Goal: Task Accomplishment & Management: Use online tool/utility

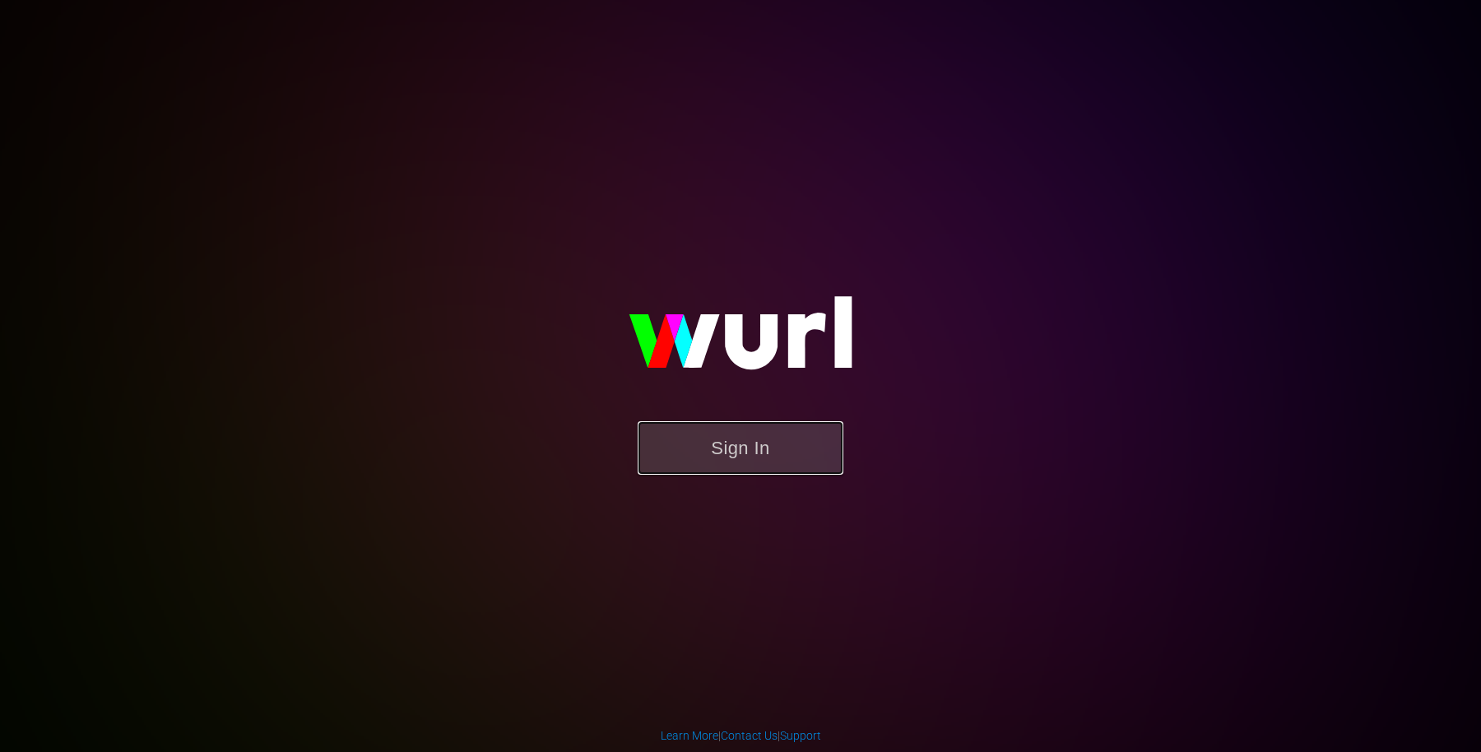
click at [816, 428] on button "Sign In" at bounding box center [741, 447] width 206 height 53
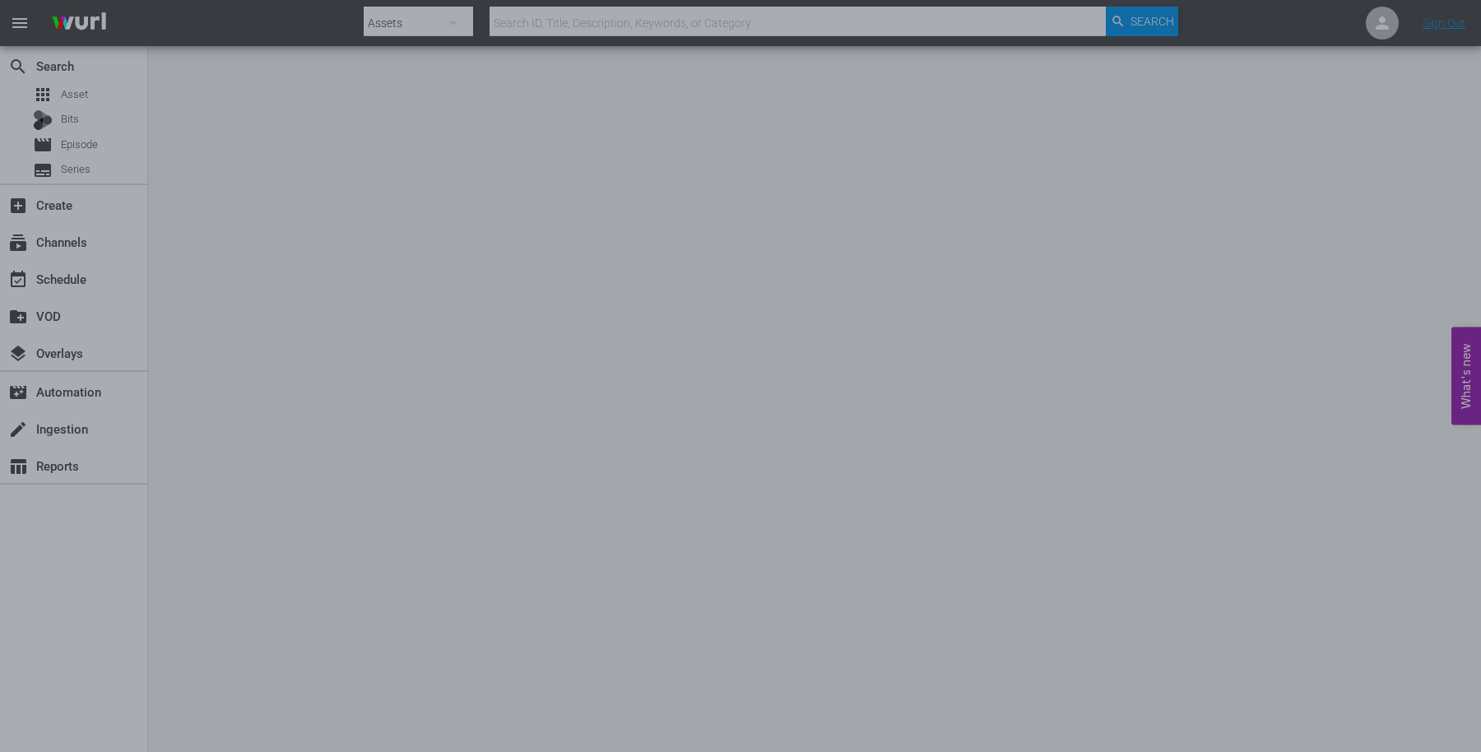
click at [79, 273] on div at bounding box center [740, 376] width 1481 height 752
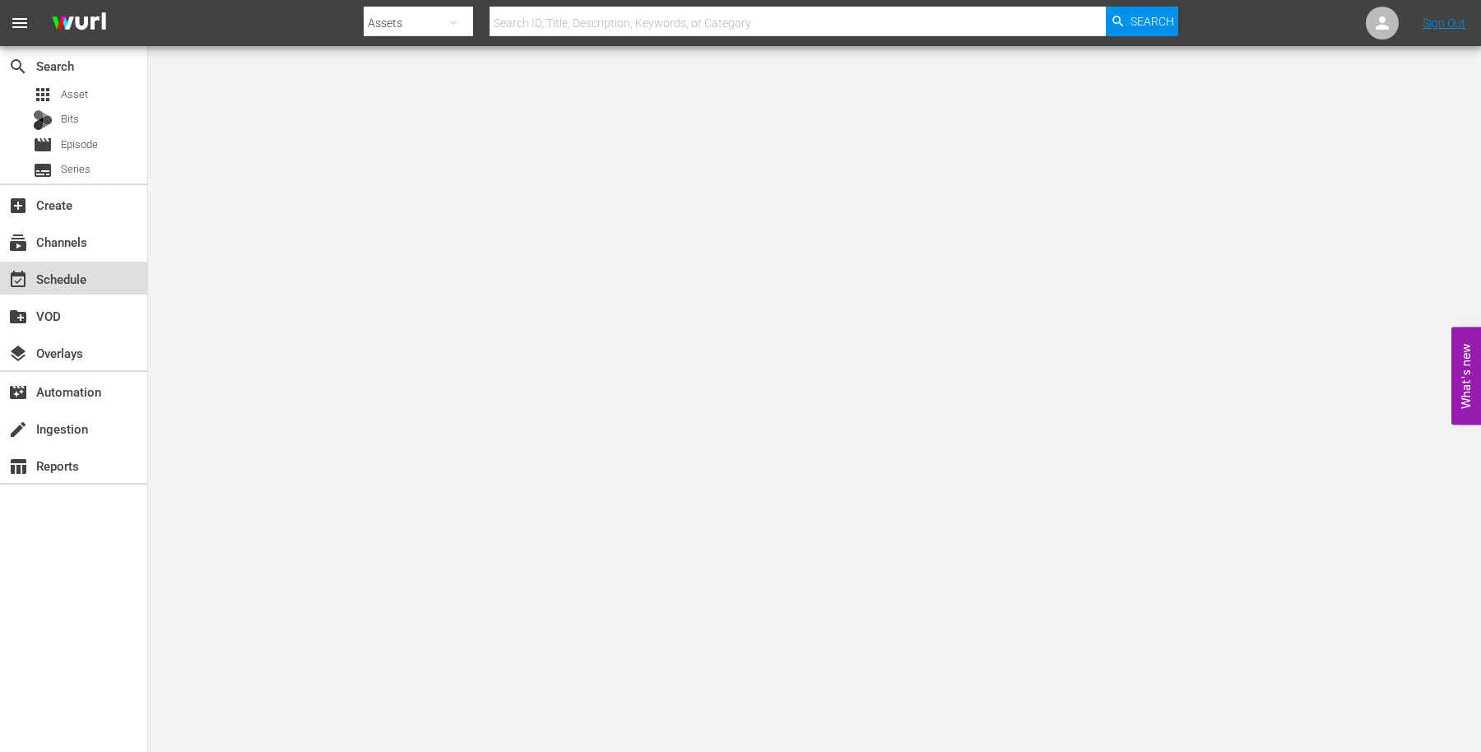
click at [93, 285] on div "event_available Schedule" at bounding box center [73, 278] width 147 height 33
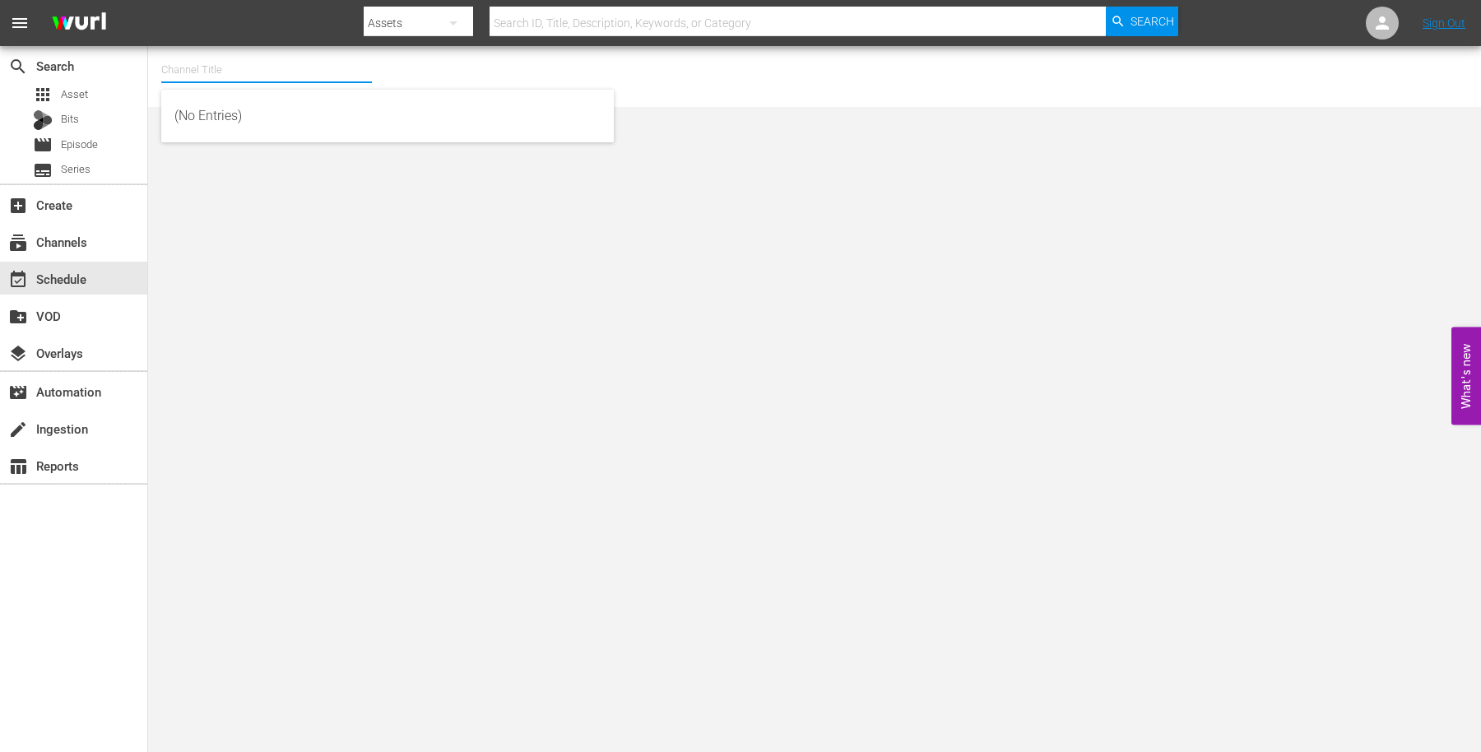
click at [221, 67] on input "text" at bounding box center [266, 70] width 211 height 40
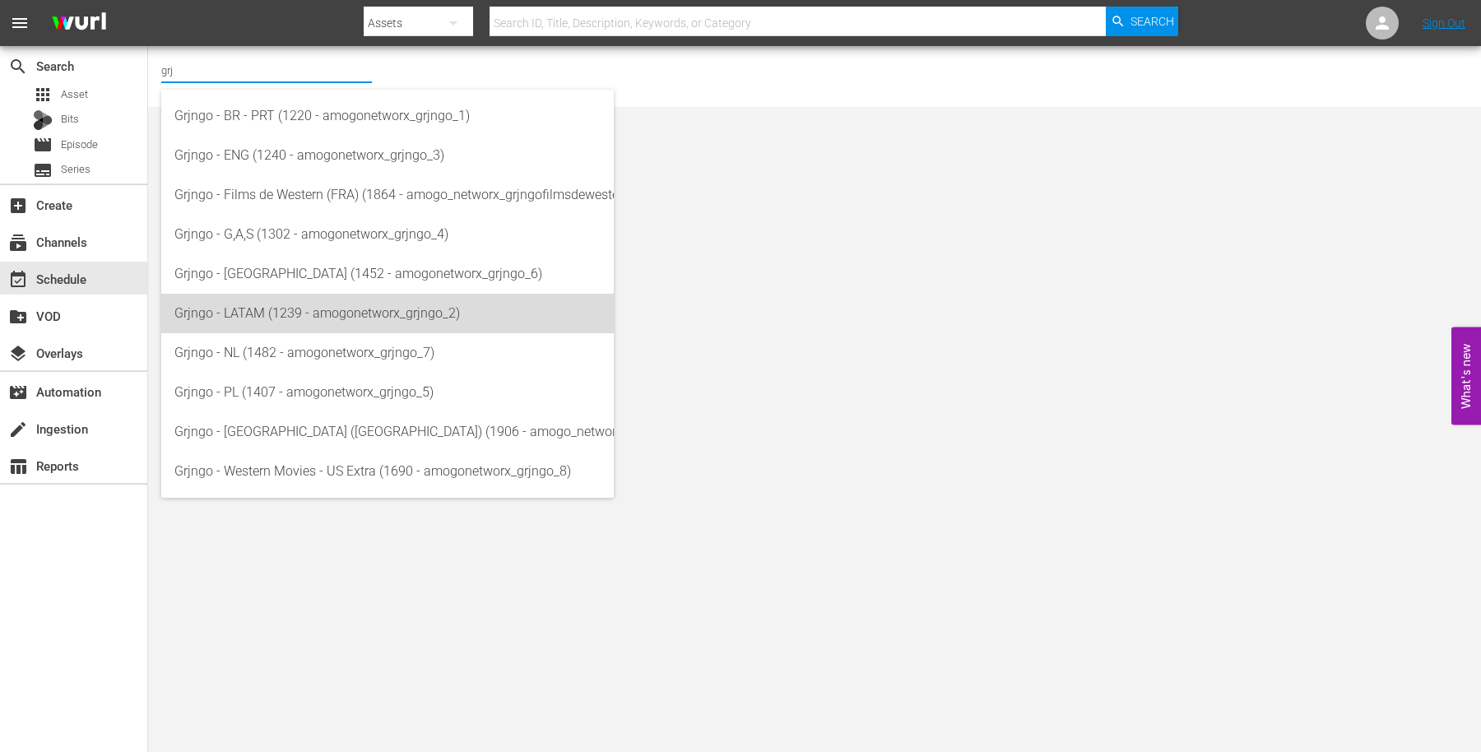
click at [268, 304] on div "Grjngo - LATAM (1239 - amogonetworx_grjngo_2)" at bounding box center [387, 314] width 426 height 40
type input "Grjngo - LATAM (1239 - amogonetworx_grjngo_2)"
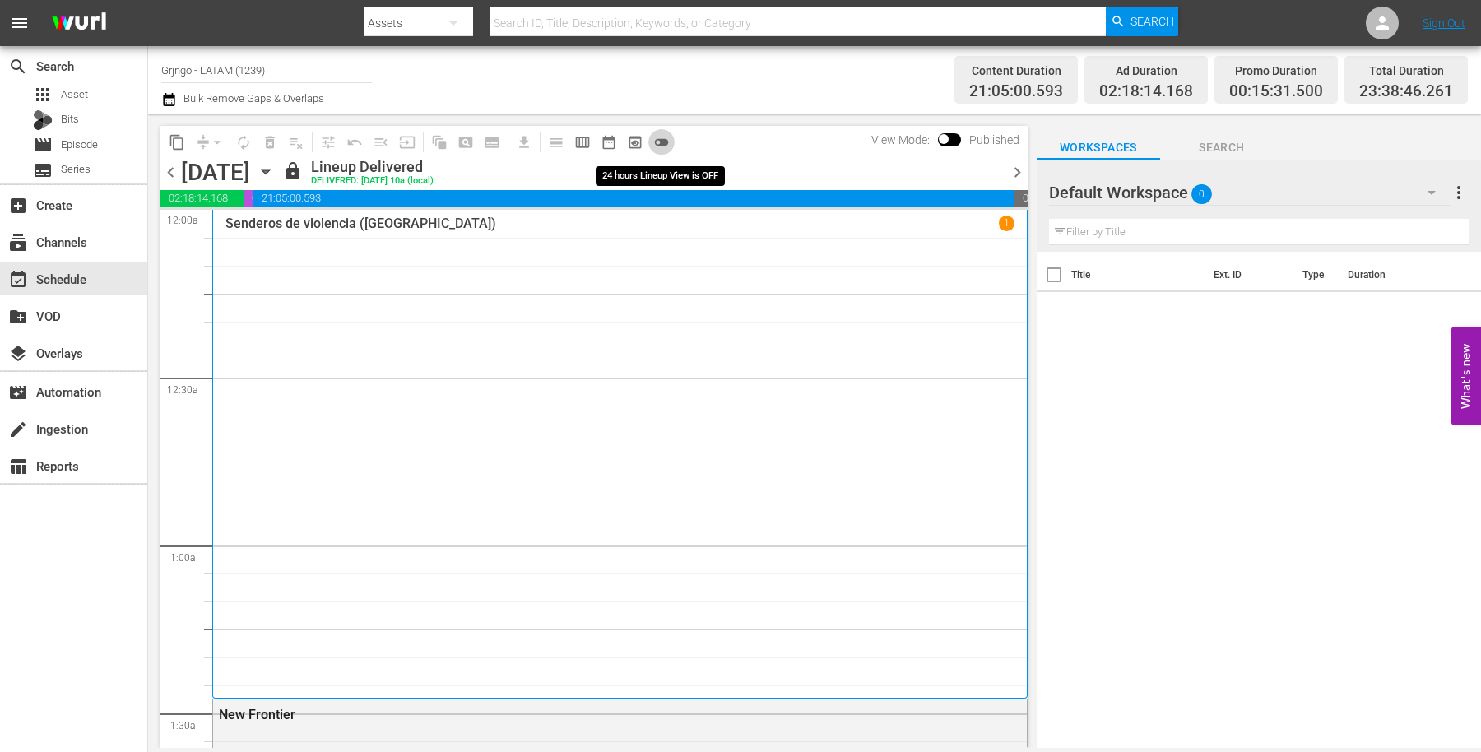
click at [663, 146] on span "toggle_off" at bounding box center [661, 142] width 16 height 16
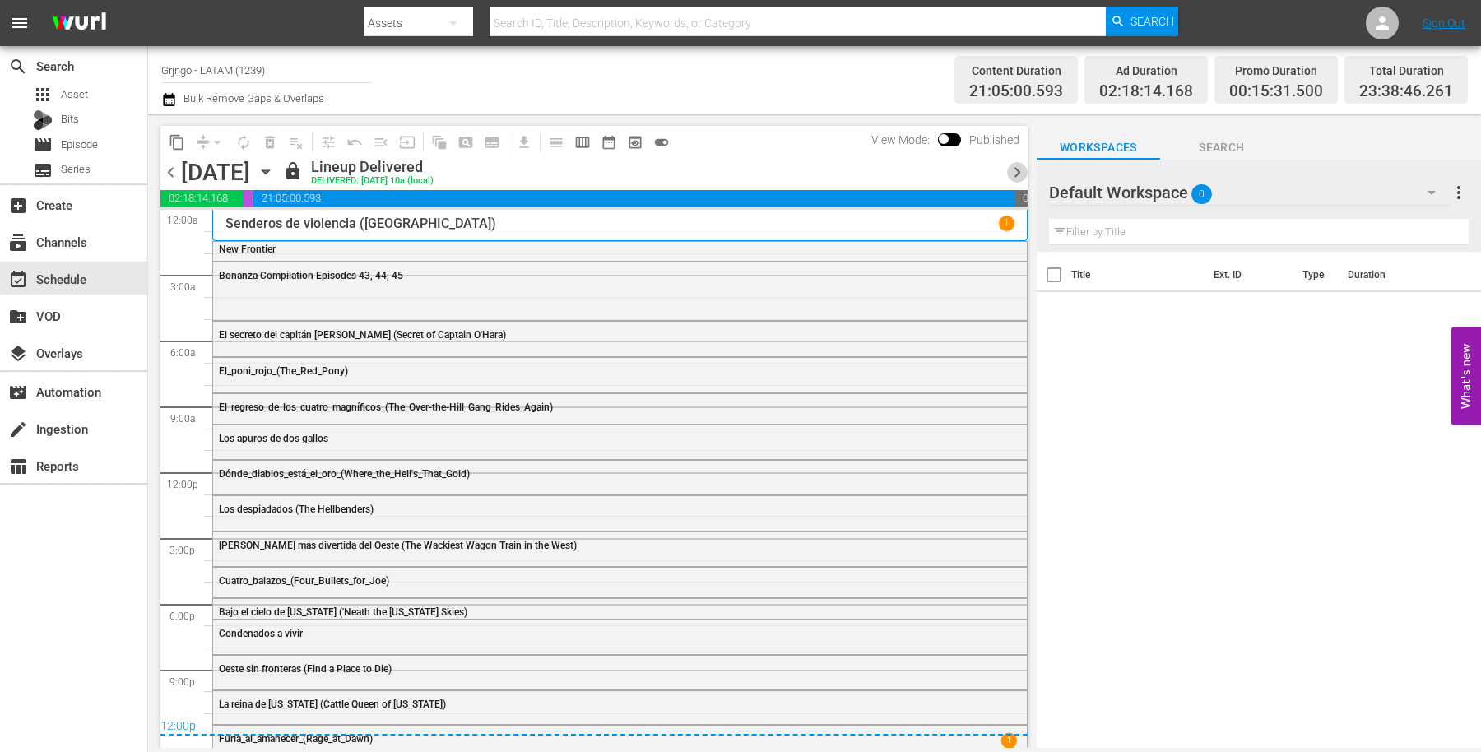
click at [1012, 174] on span "chevron_right" at bounding box center [1017, 172] width 21 height 21
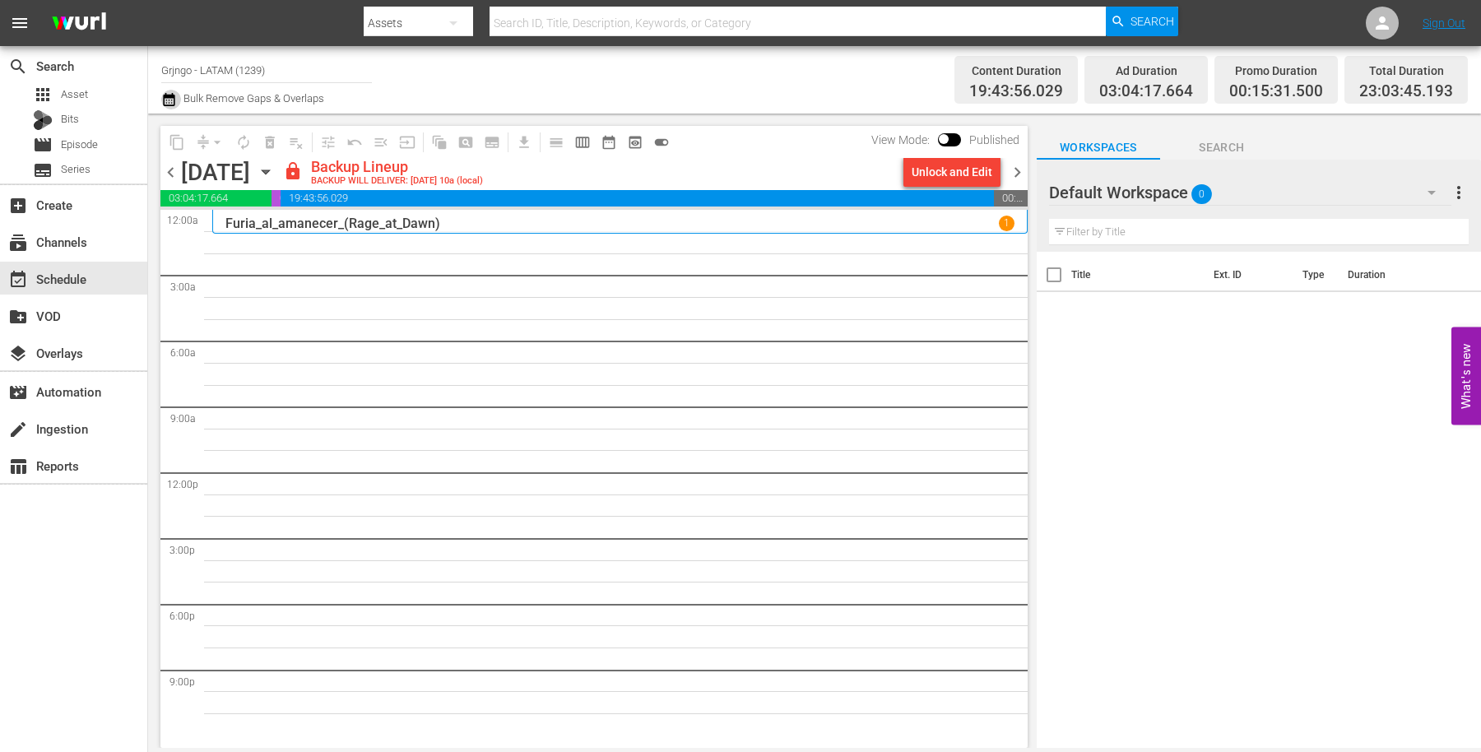
click at [167, 93] on icon "button" at bounding box center [169, 100] width 16 height 20
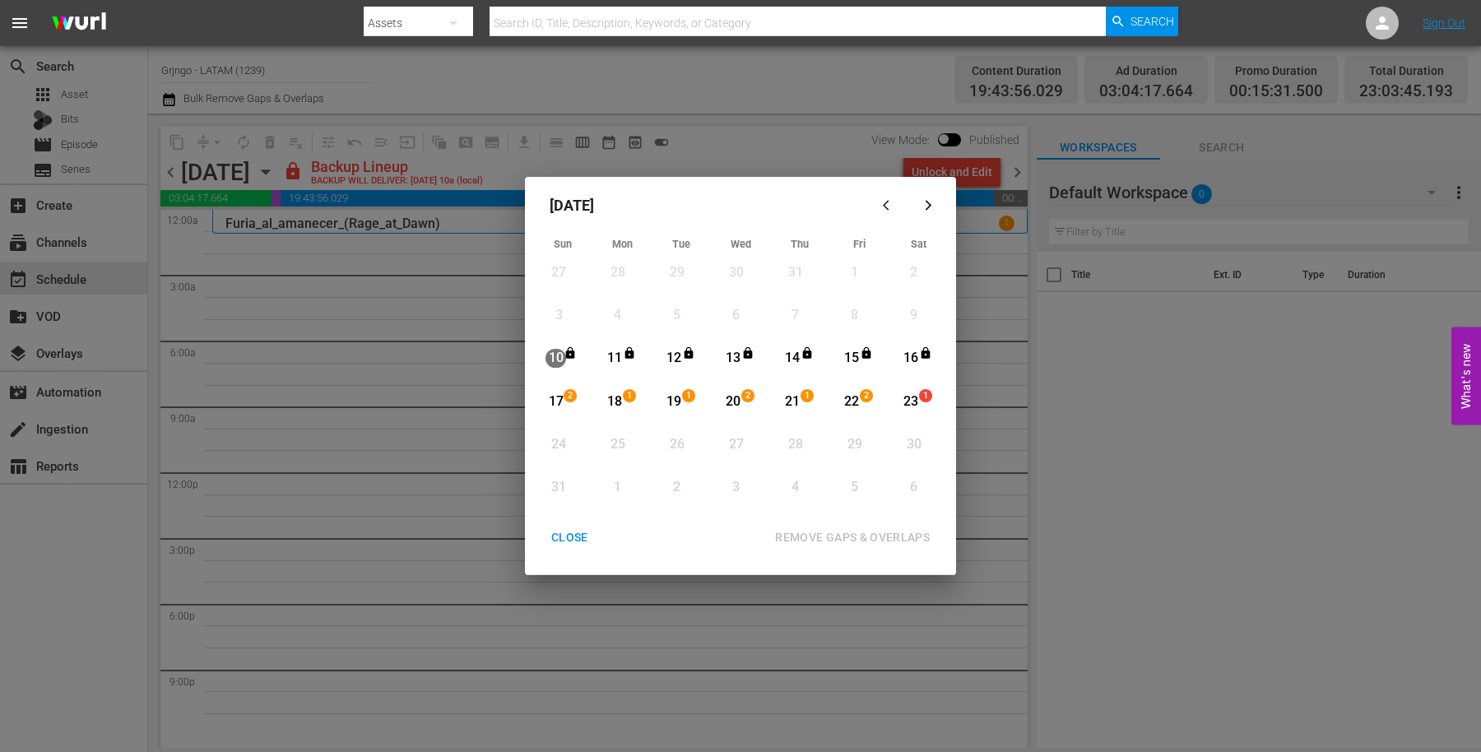
drag, startPoint x: 331, startPoint y: 427, endPoint x: 566, endPoint y: 538, distance: 260.3
click at [566, 538] on div "[DATE] Sun Mon Tue Wed Thu Fri Sat 27 View Lineup 28 View Lineup 29 View Lineup…" at bounding box center [740, 376] width 1481 height 752
click at [566, 538] on div "CLOSE" at bounding box center [569, 537] width 63 height 21
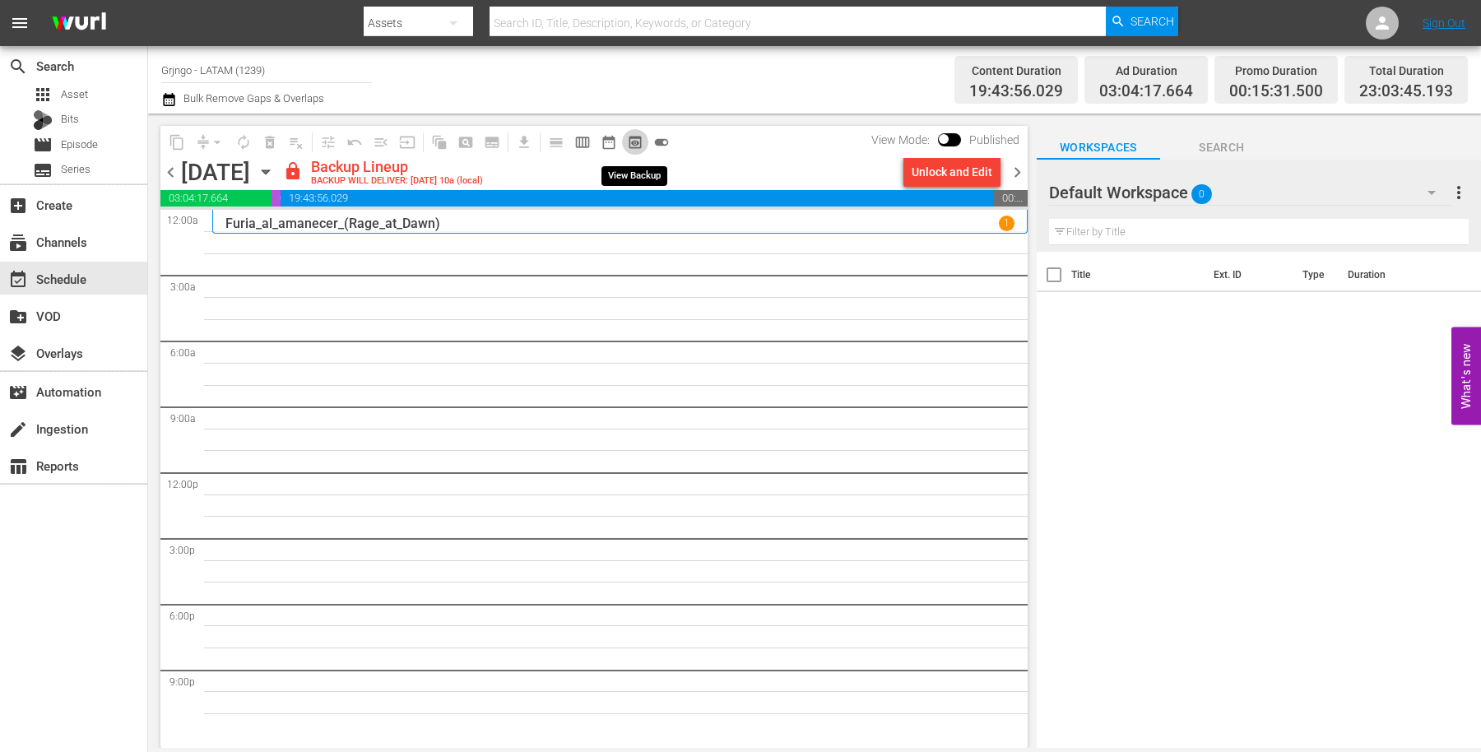
click at [634, 142] on span "preview_outlined" at bounding box center [635, 142] width 16 height 16
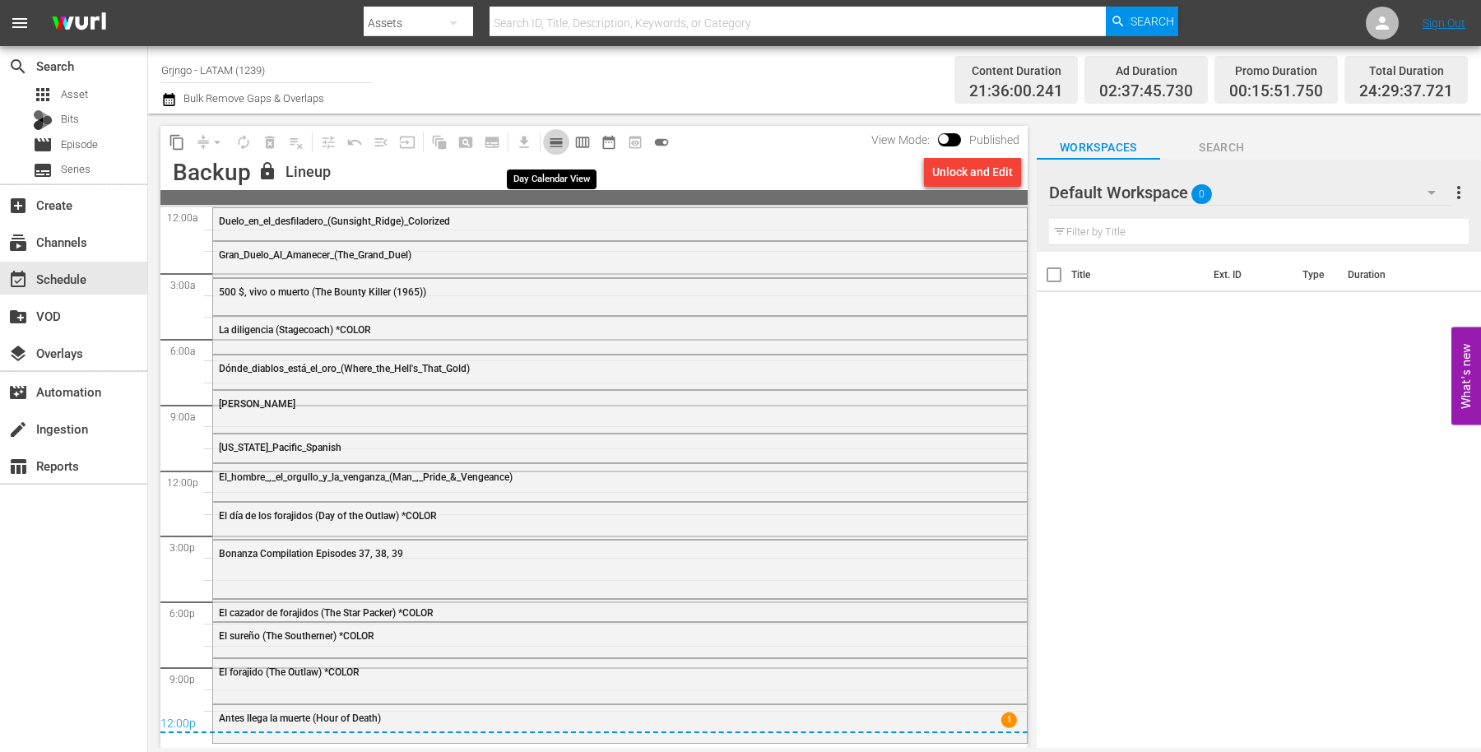
click at [560, 141] on span "calendar_view_day_outlined" at bounding box center [556, 142] width 16 height 16
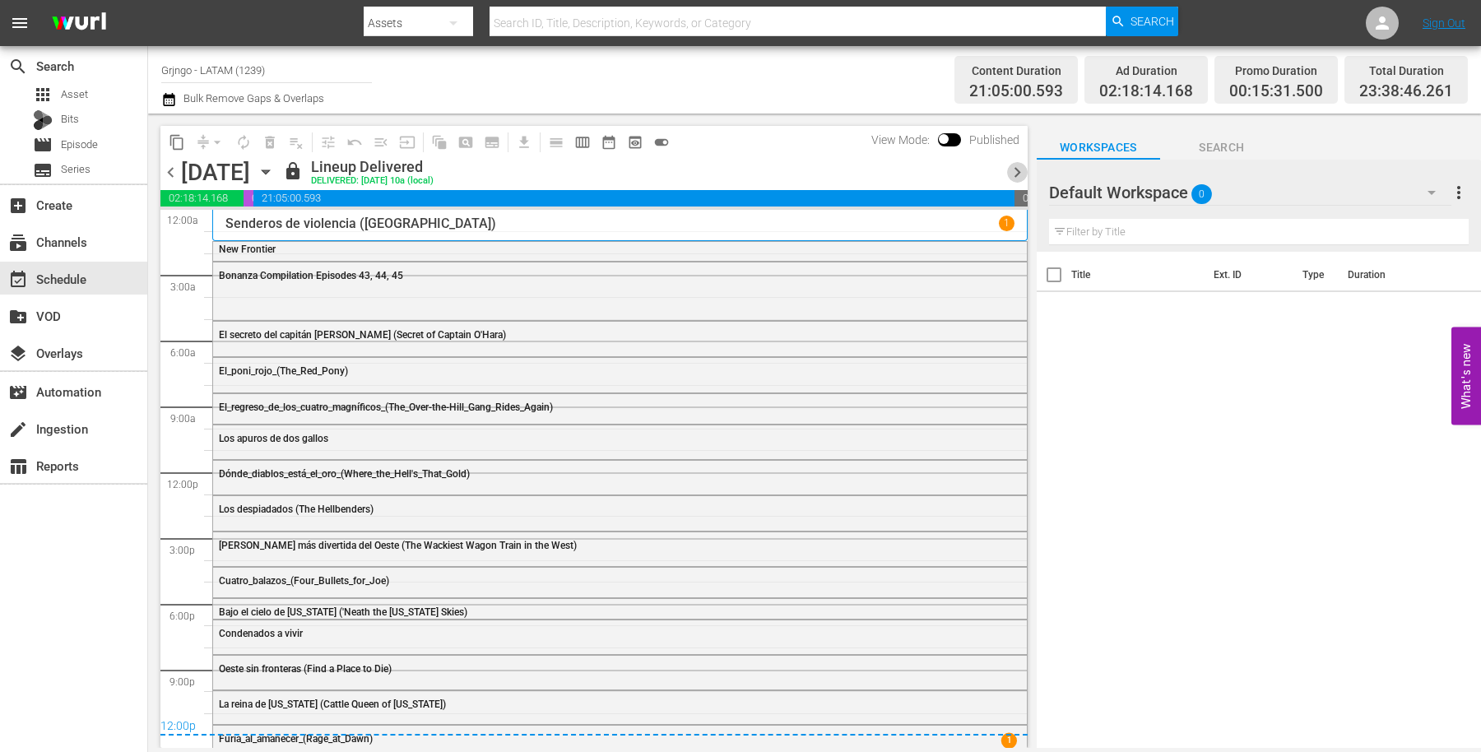
click at [1019, 165] on span "chevron_right" at bounding box center [1017, 172] width 21 height 21
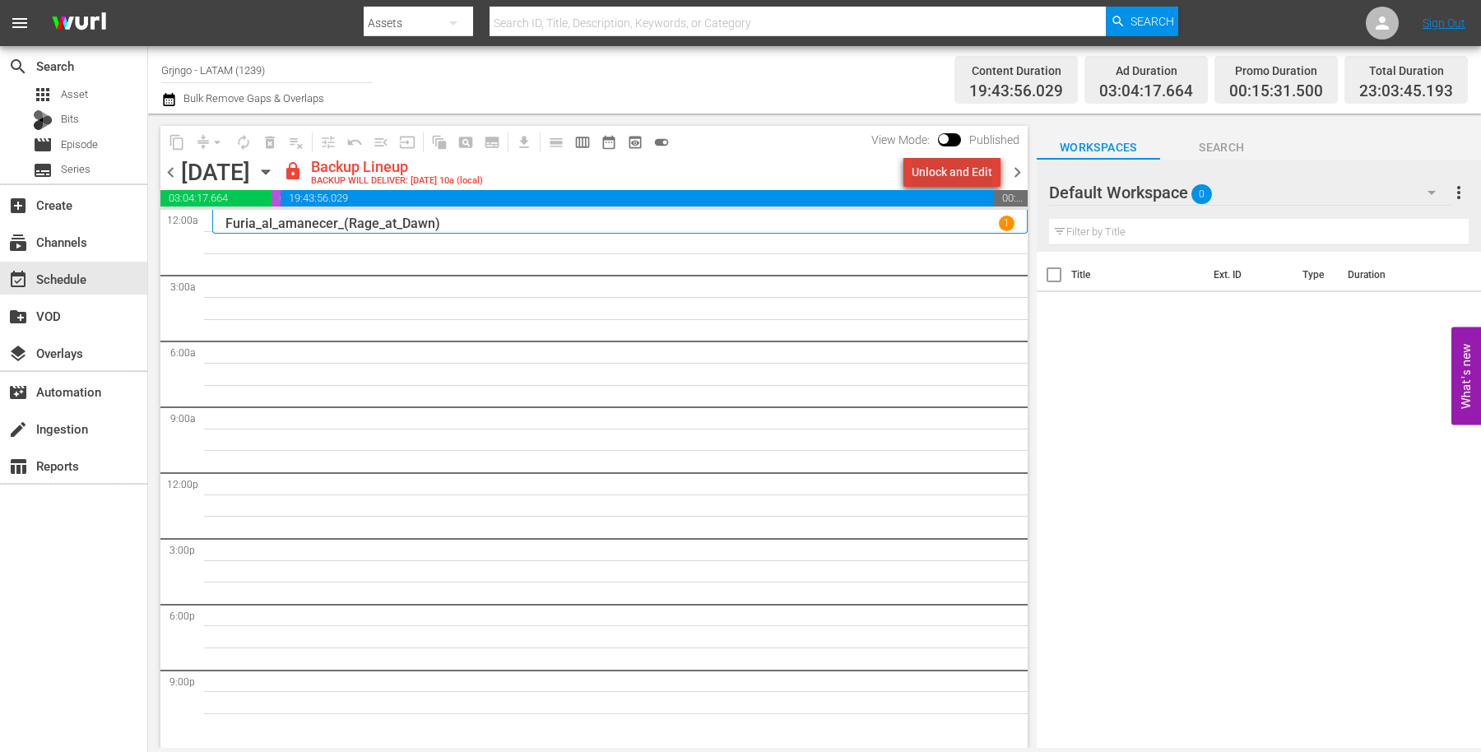
click at [966, 170] on div "Unlock and Edit" at bounding box center [952, 172] width 81 height 30
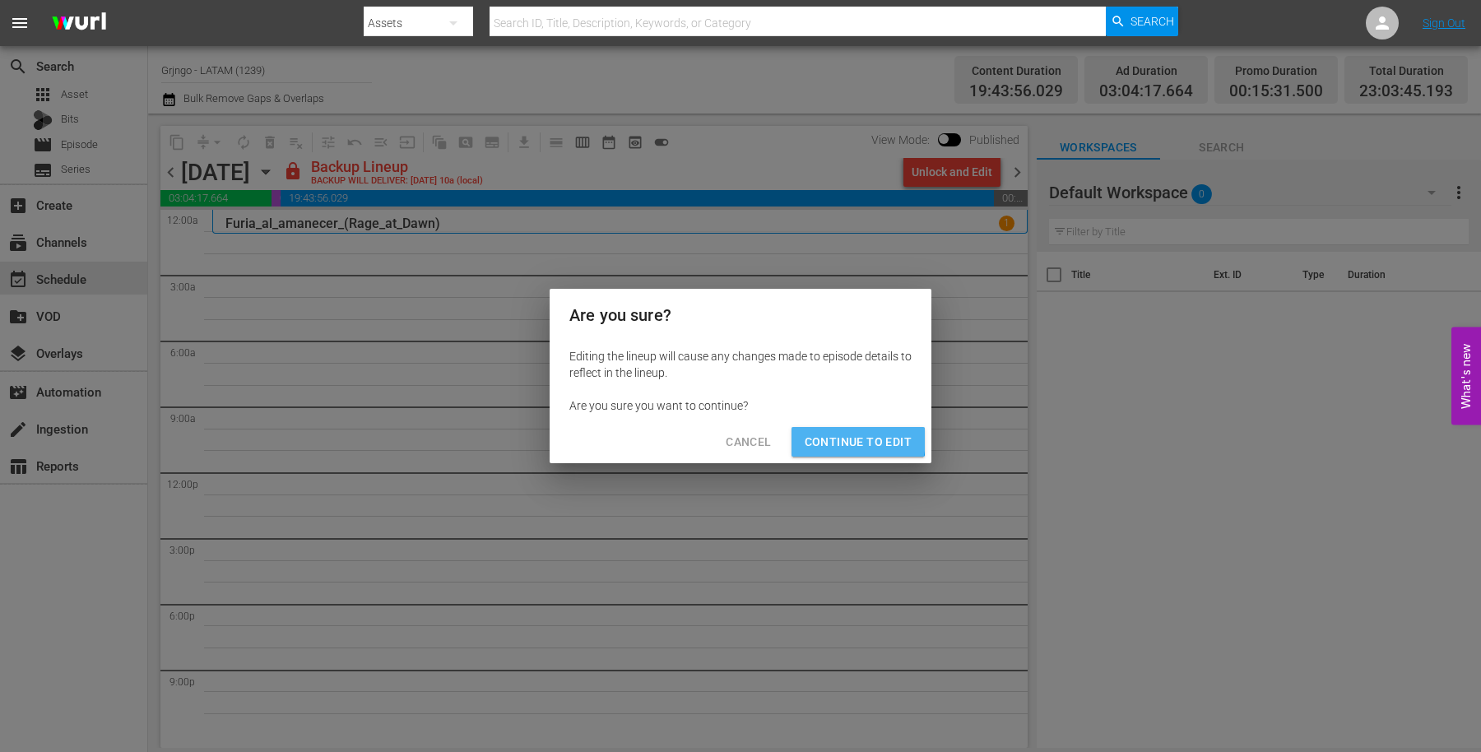
click at [853, 440] on span "Continue to Edit" at bounding box center [858, 442] width 107 height 21
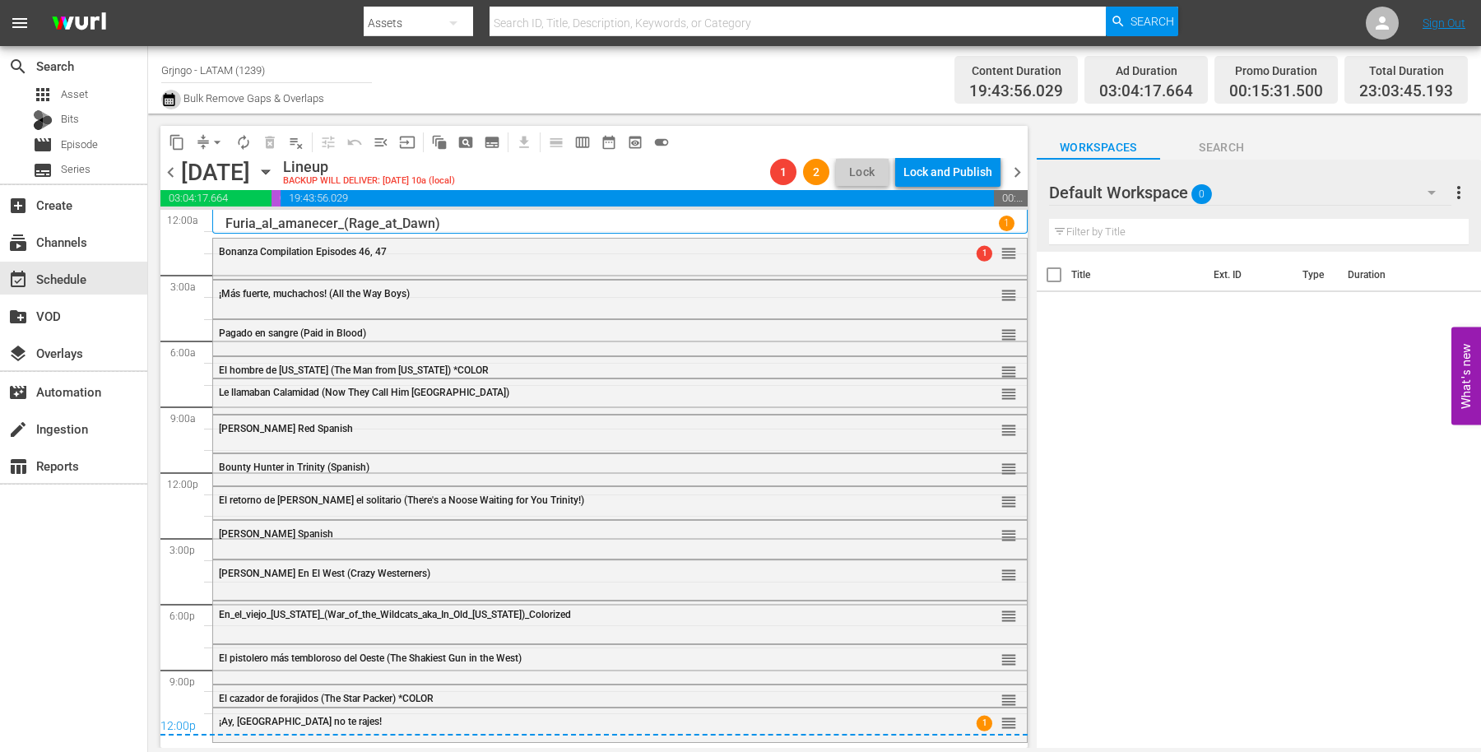
click at [173, 95] on icon "button" at bounding box center [169, 99] width 12 height 13
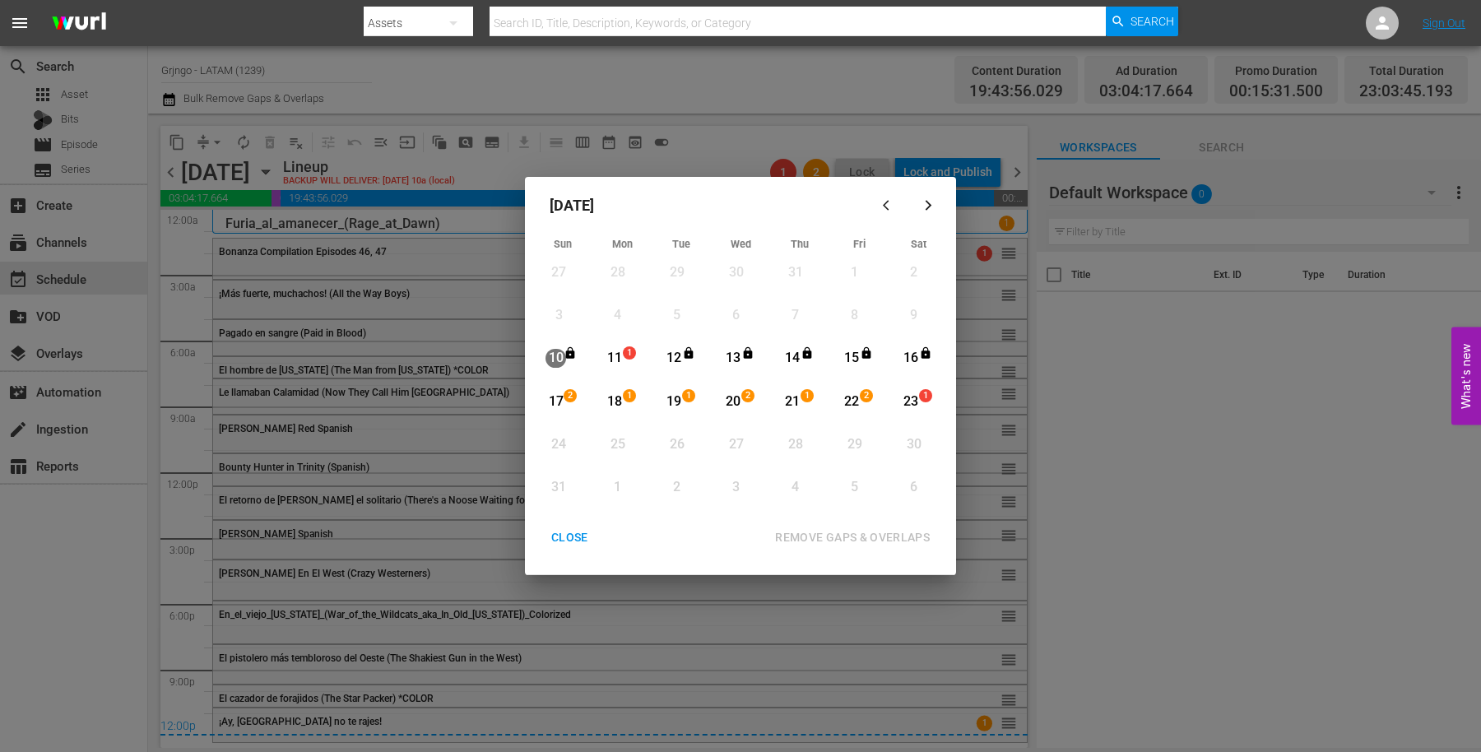
click at [620, 355] on div "11" at bounding box center [615, 358] width 21 height 19
click at [912, 399] on div "23" at bounding box center [911, 402] width 21 height 19
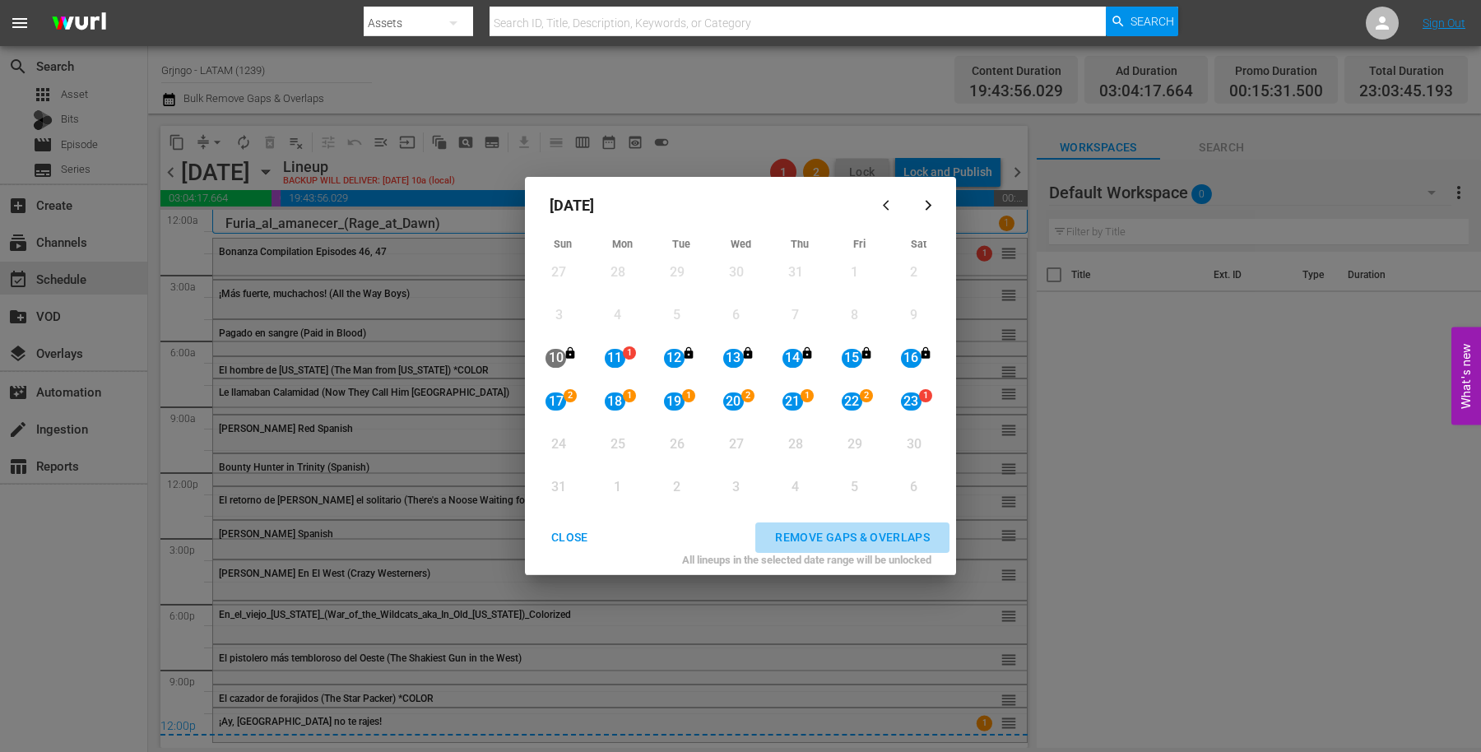
click at [828, 533] on div "REMOVE GAPS & OVERLAPS" at bounding box center [852, 537] width 181 height 21
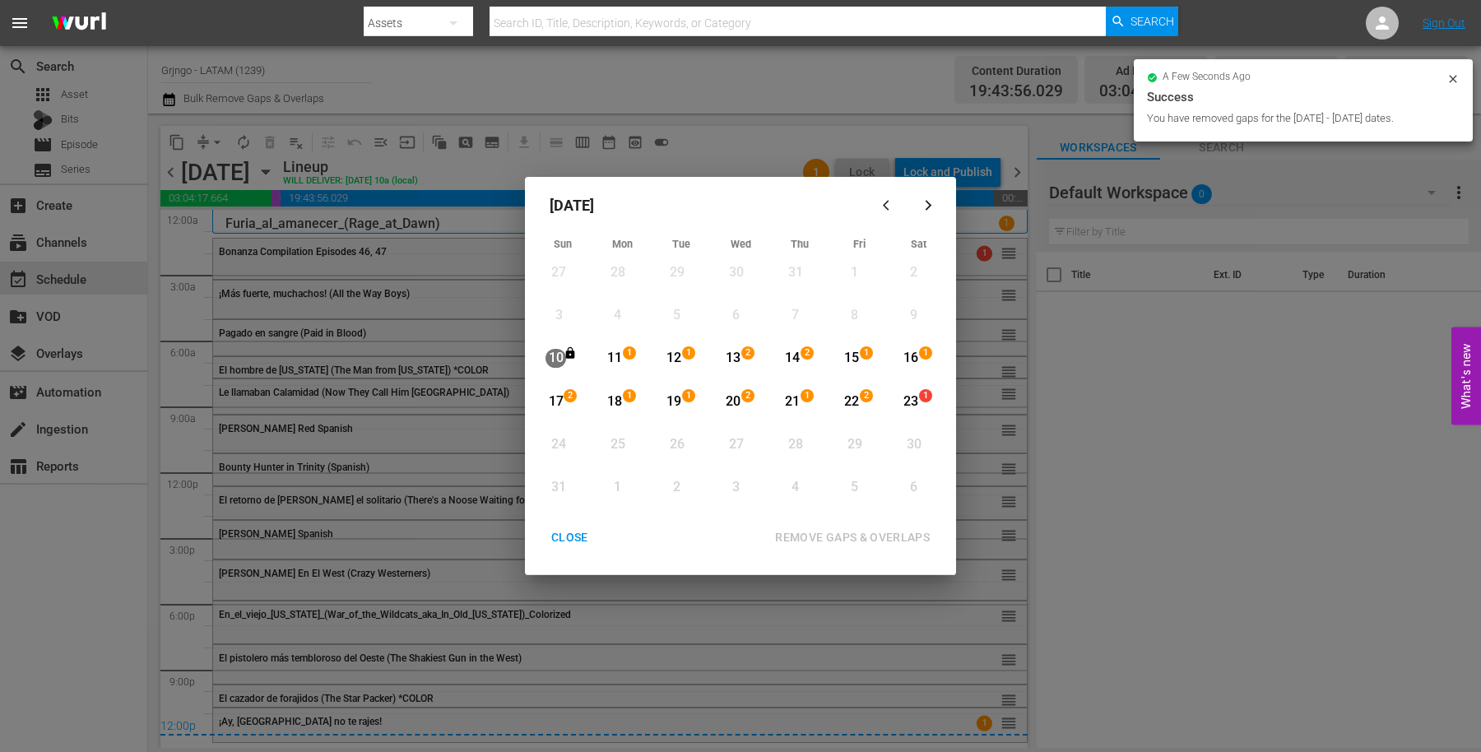
click at [543, 293] on div "Month View" at bounding box center [562, 277] width 59 height 43
click at [555, 531] on div "CLOSE" at bounding box center [569, 537] width 63 height 21
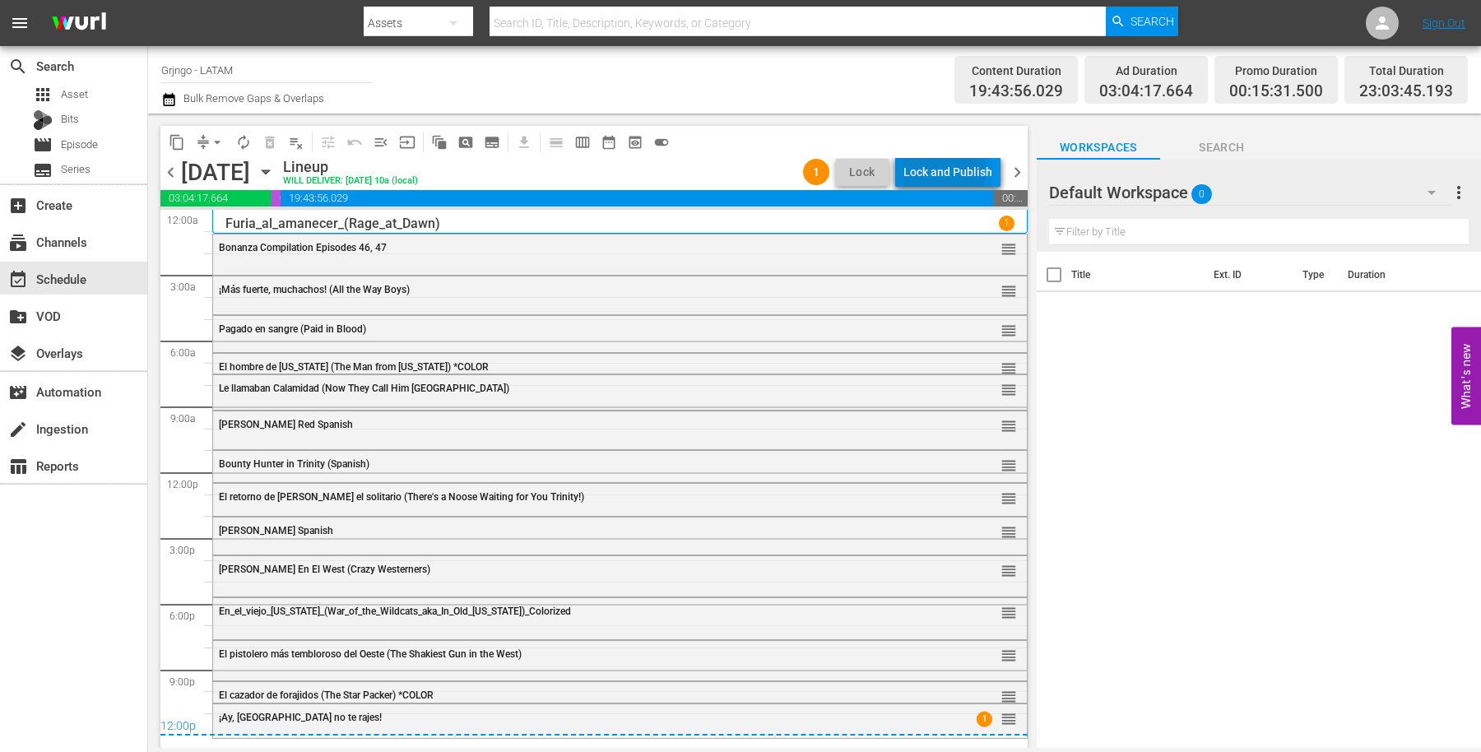
click at [938, 170] on div "Lock and Publish" at bounding box center [948, 172] width 89 height 30
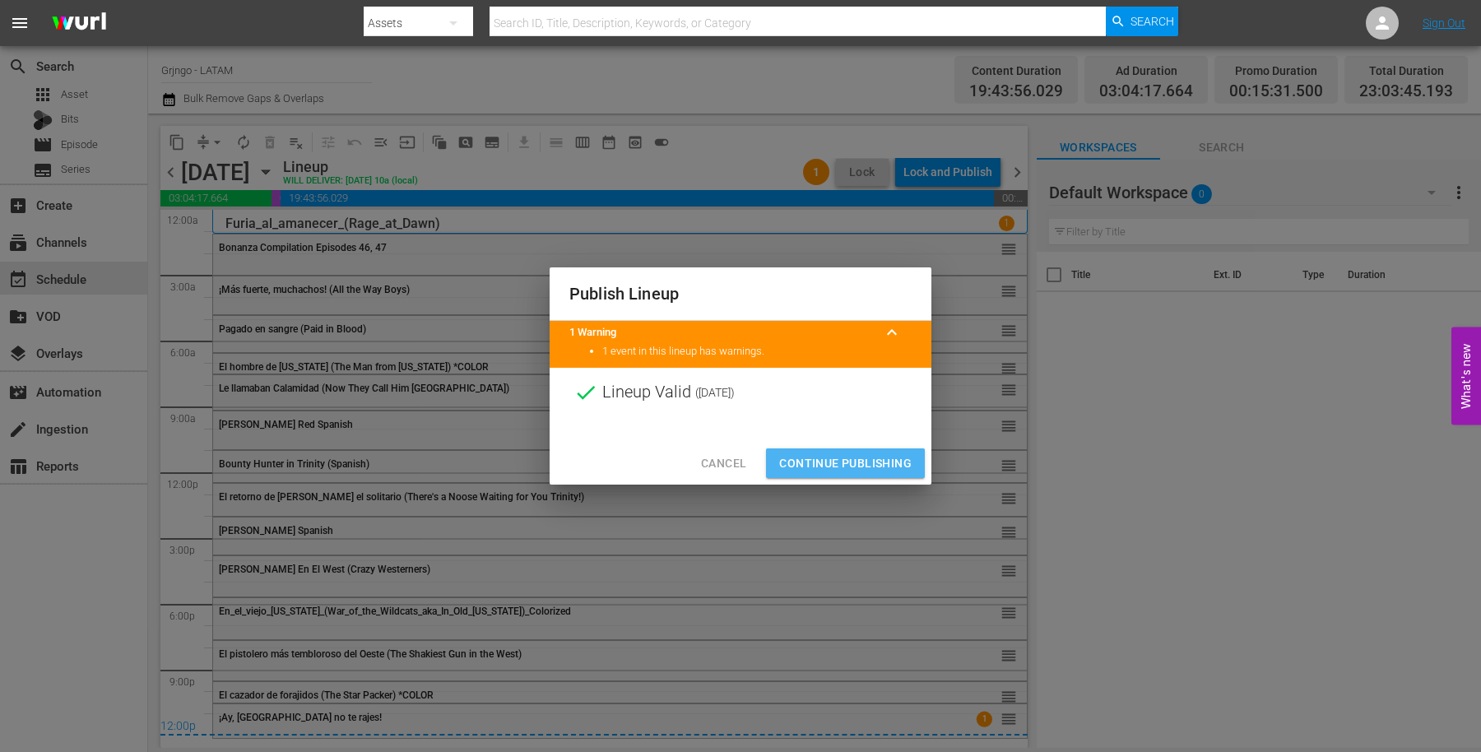
click at [861, 464] on span "Continue Publishing" at bounding box center [845, 463] width 132 height 21
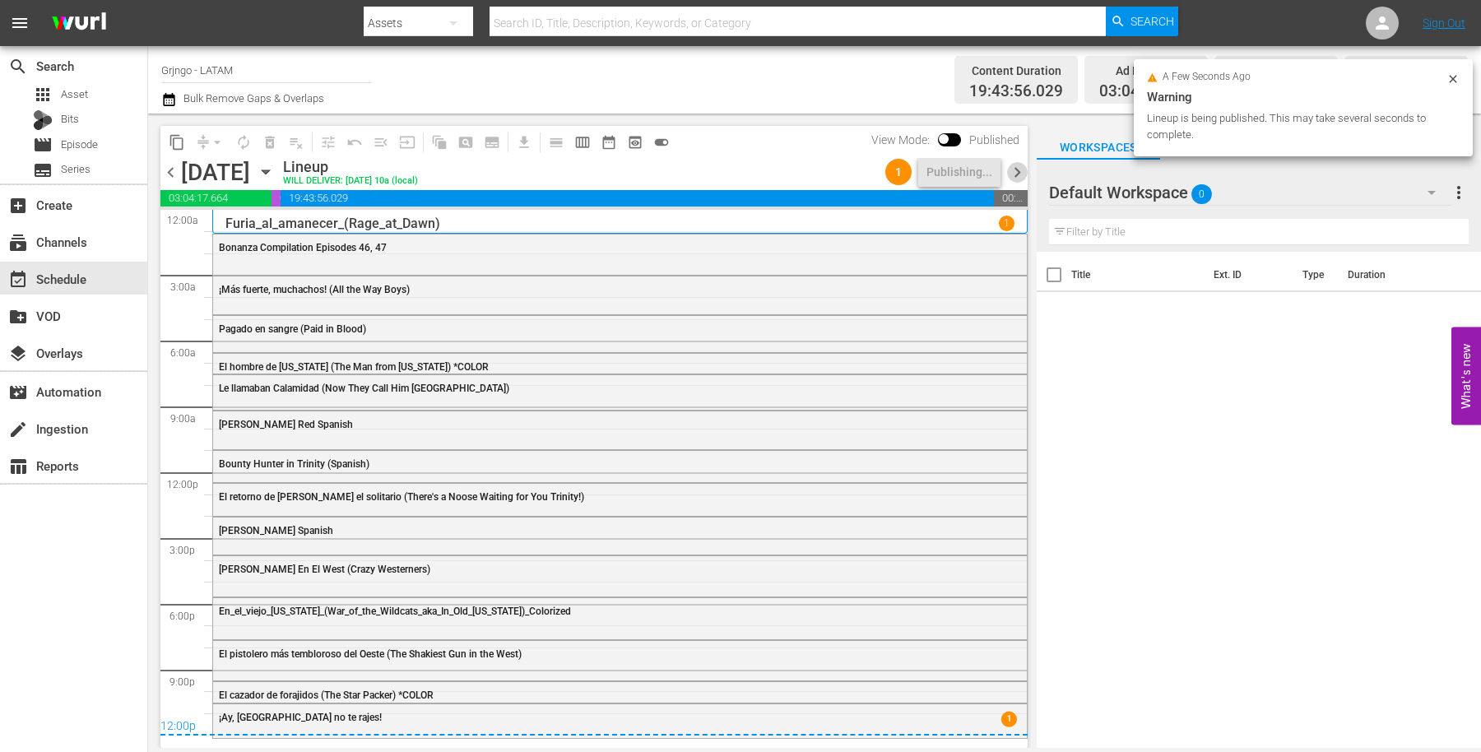
click at [1015, 166] on span "chevron_right" at bounding box center [1017, 172] width 21 height 21
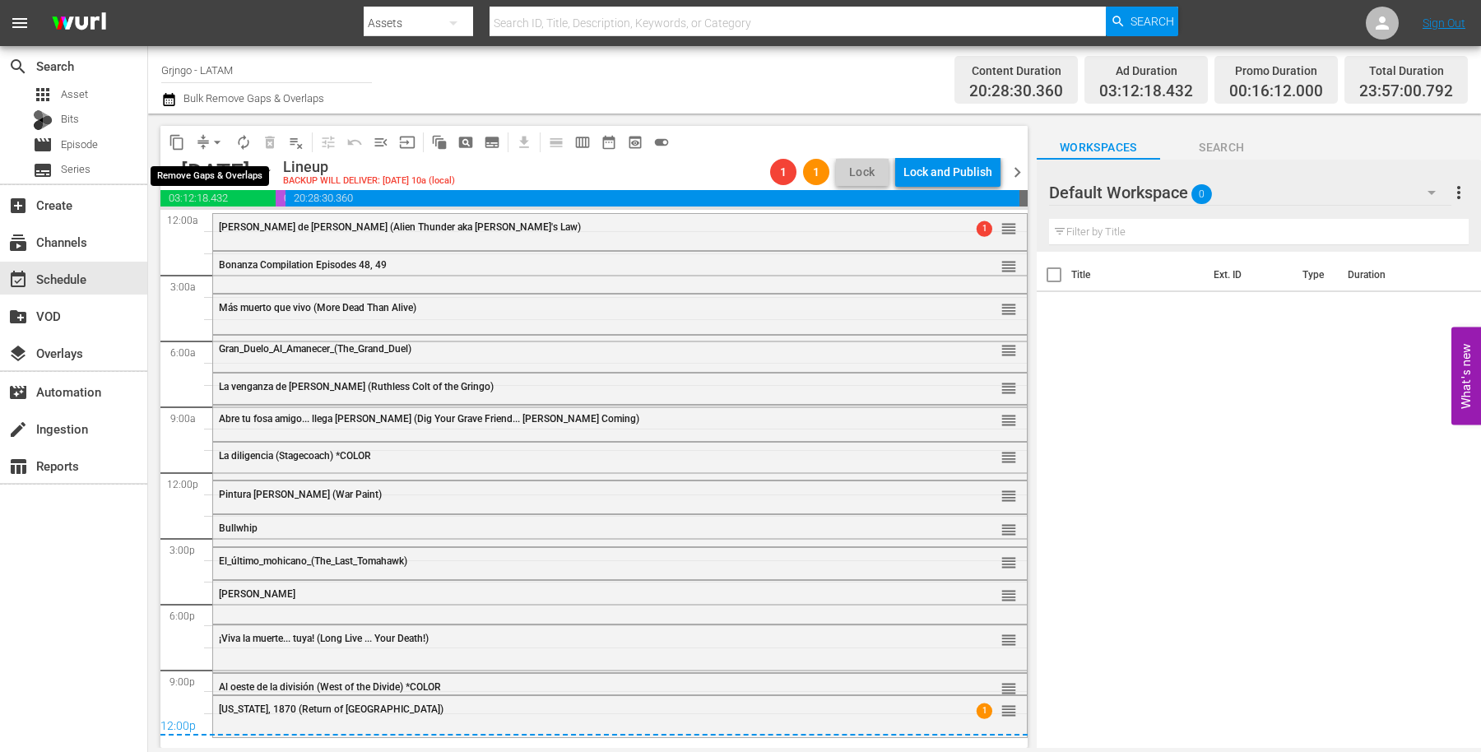
click at [213, 141] on span "arrow_drop_down" at bounding box center [217, 142] width 16 height 16
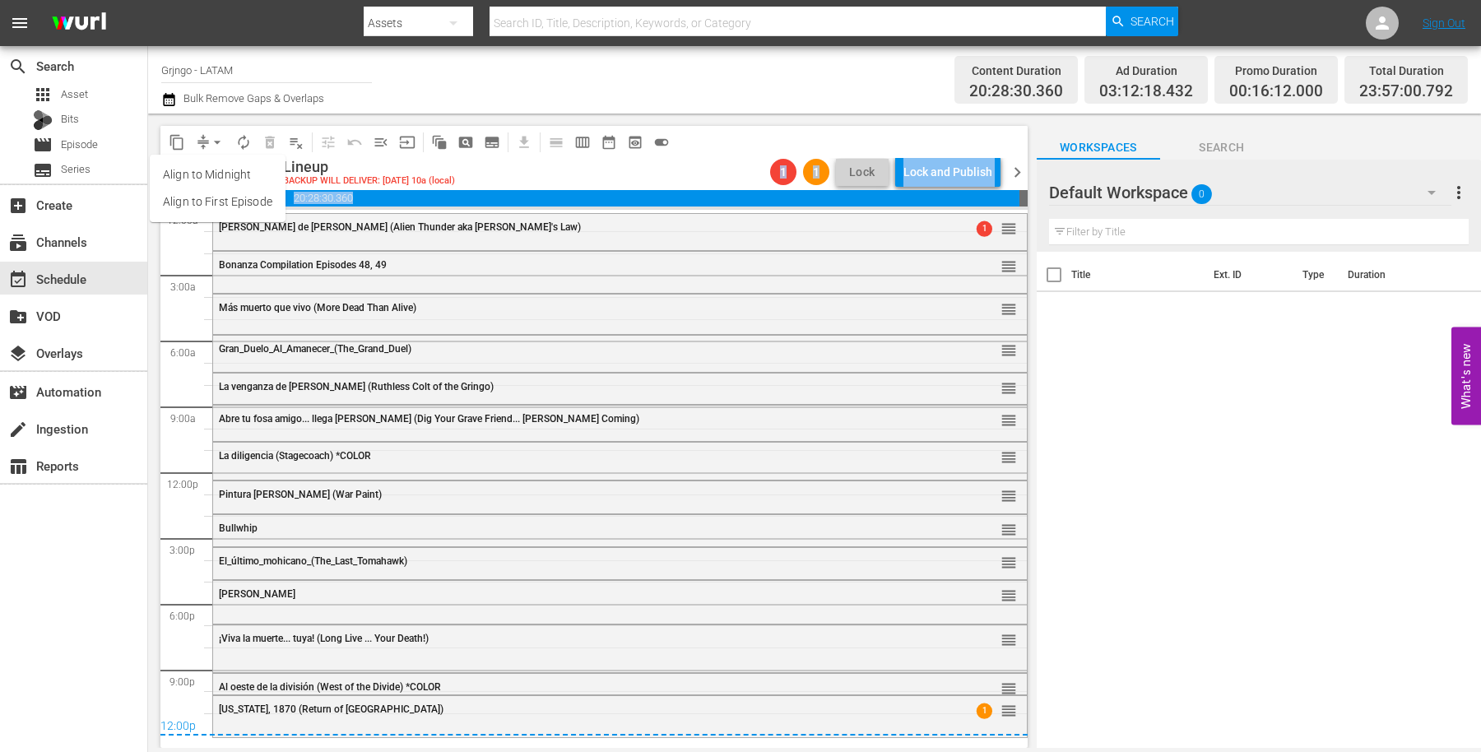
drag, startPoint x: 658, startPoint y: 179, endPoint x: 563, endPoint y: 211, distance: 101.0
click at [563, 211] on div "content_copy compress arrow_drop_down autorenew_outlined delete_forever_outline…" at bounding box center [593, 437] width 867 height 622
click at [48, 572] on div "search Search apps Asset Bits movie Episode subtitles Series add_box Create sub…" at bounding box center [74, 422] width 148 height 752
click at [175, 167] on span "chevron_left" at bounding box center [170, 172] width 21 height 21
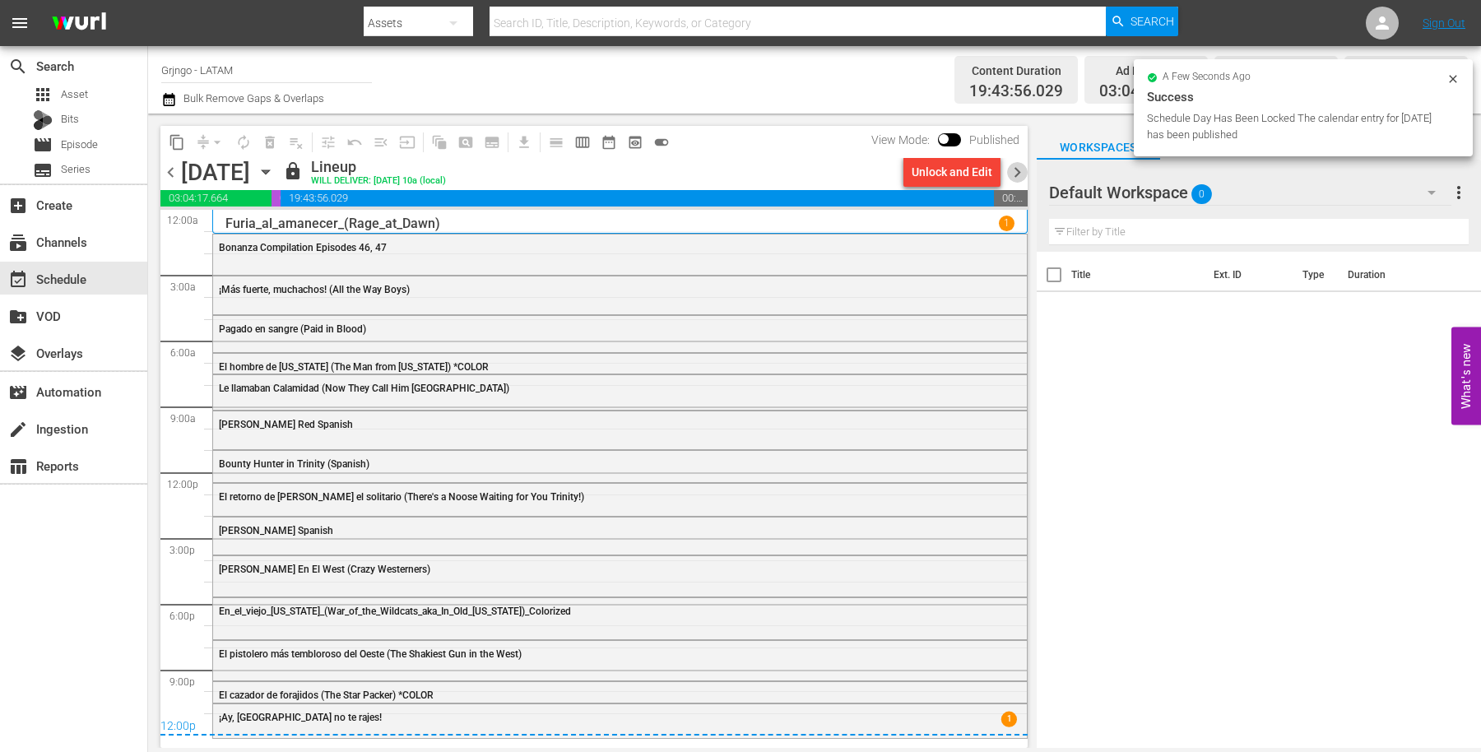
click at [1020, 165] on span "chevron_right" at bounding box center [1017, 172] width 21 height 21
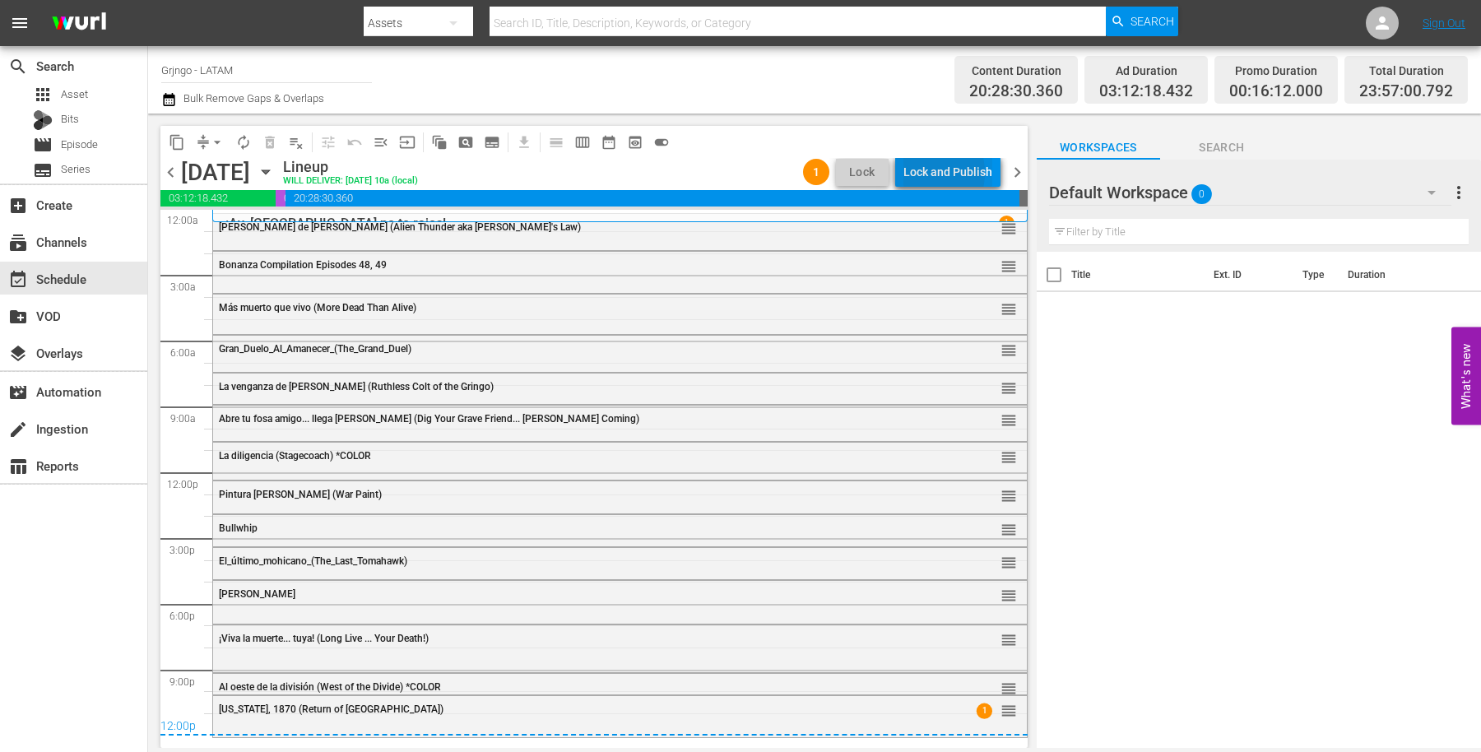
click at [926, 173] on div "Lock and Publish" at bounding box center [948, 172] width 89 height 30
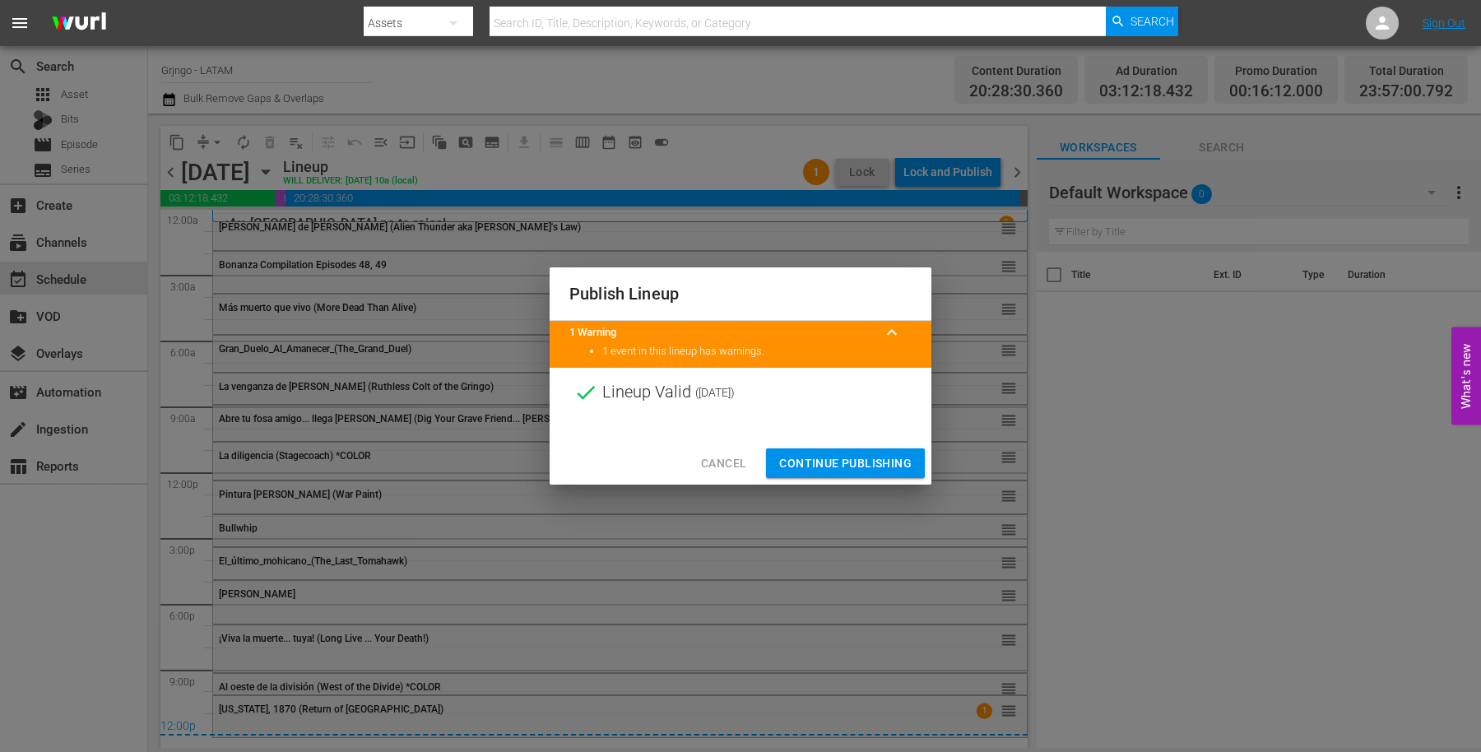
click at [786, 451] on button "Continue Publishing" at bounding box center [845, 463] width 159 height 30
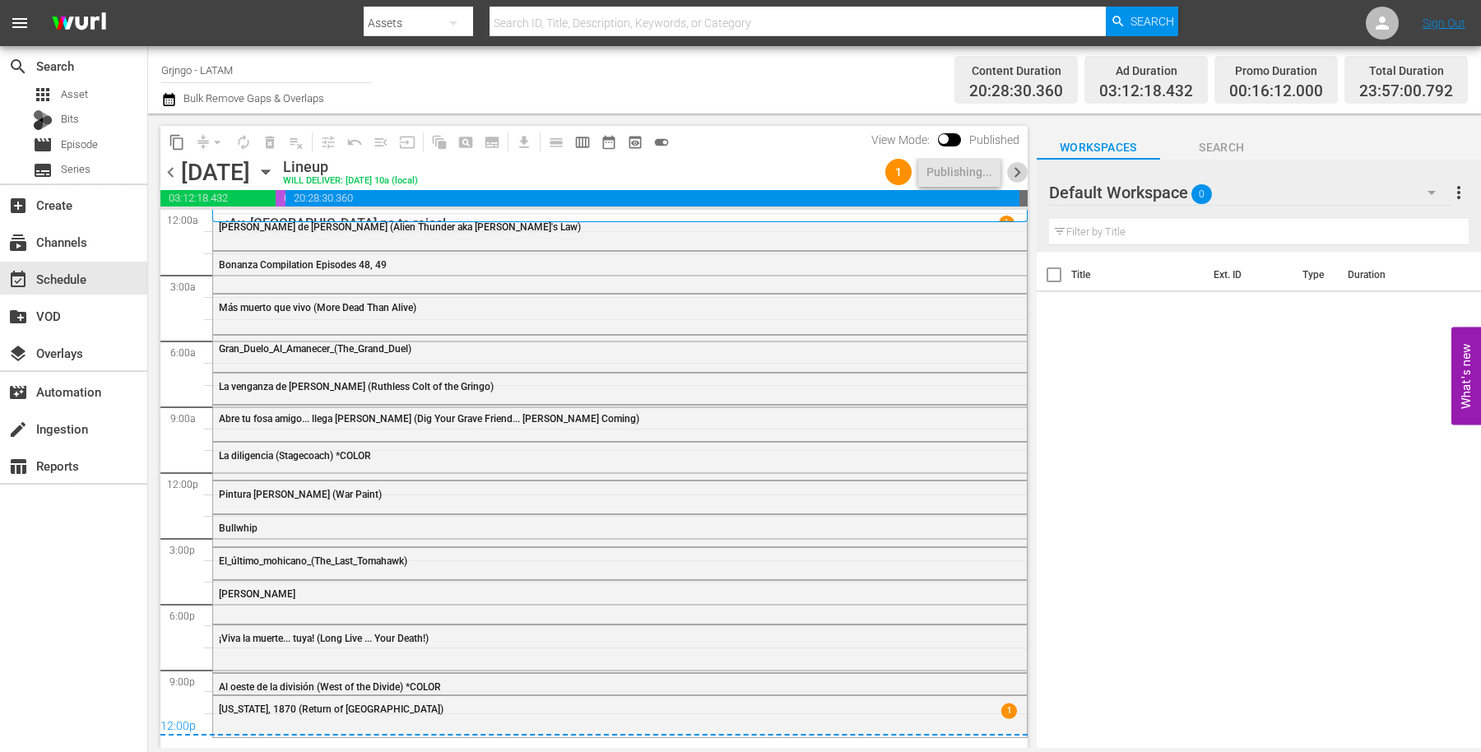
click at [1017, 170] on span "chevron_right" at bounding box center [1017, 172] width 21 height 21
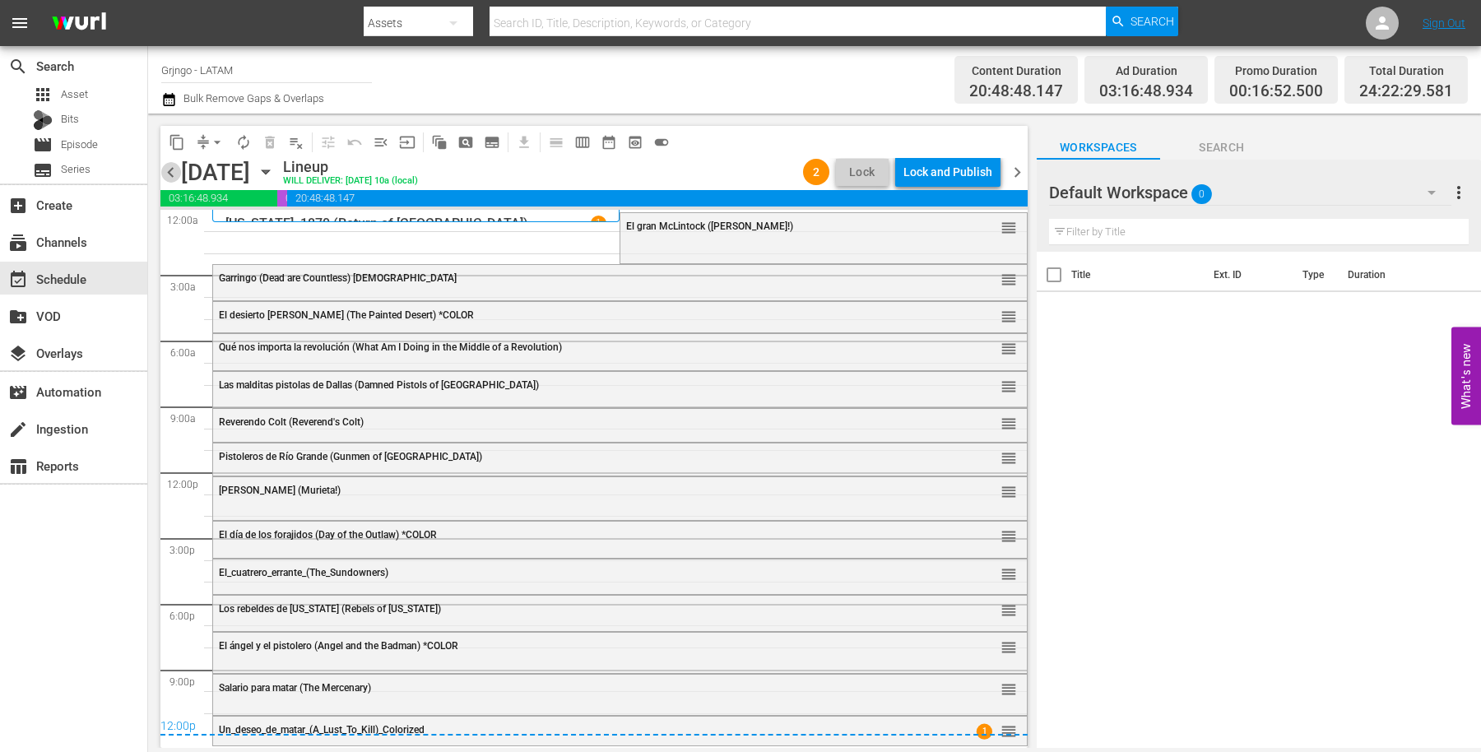
click at [171, 174] on span "chevron_left" at bounding box center [170, 172] width 21 height 21
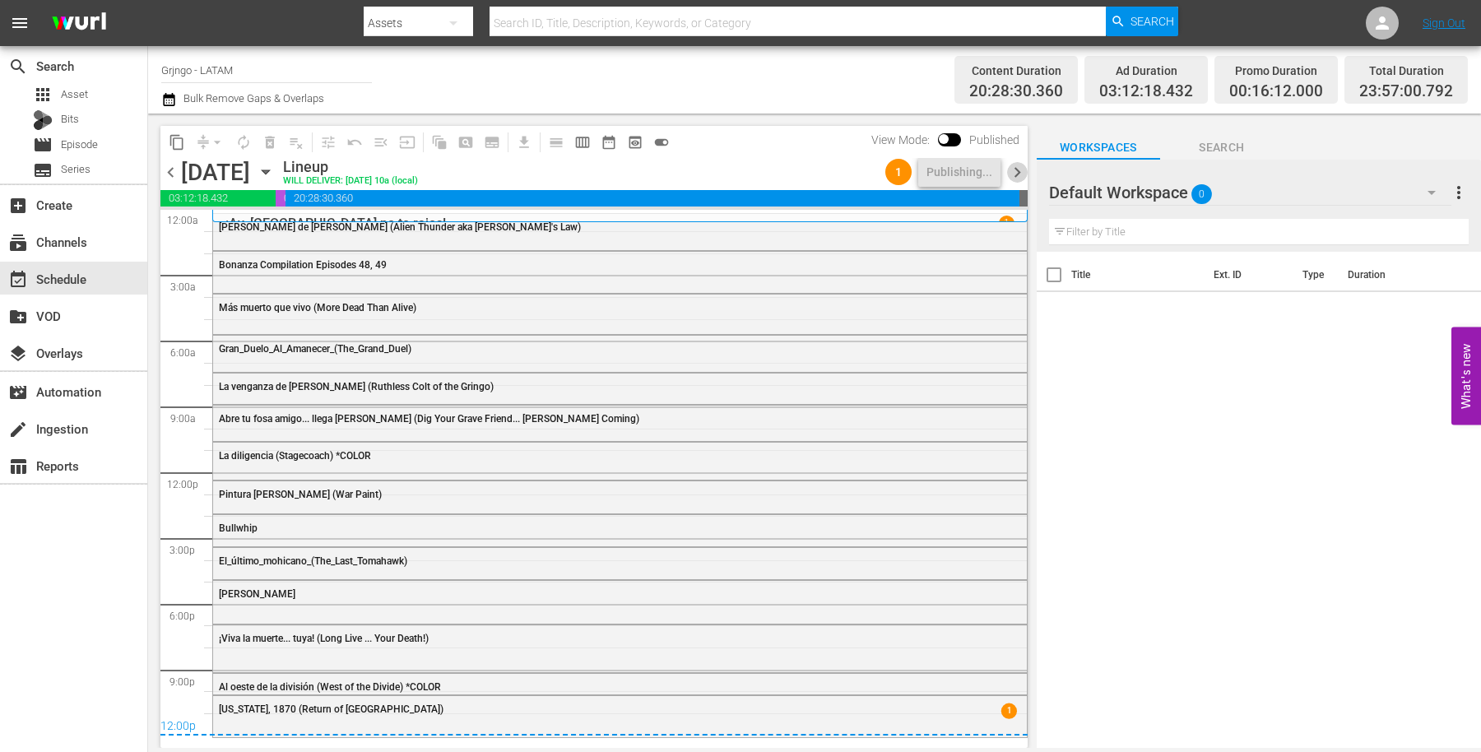
click at [1016, 172] on span "chevron_right" at bounding box center [1017, 172] width 21 height 21
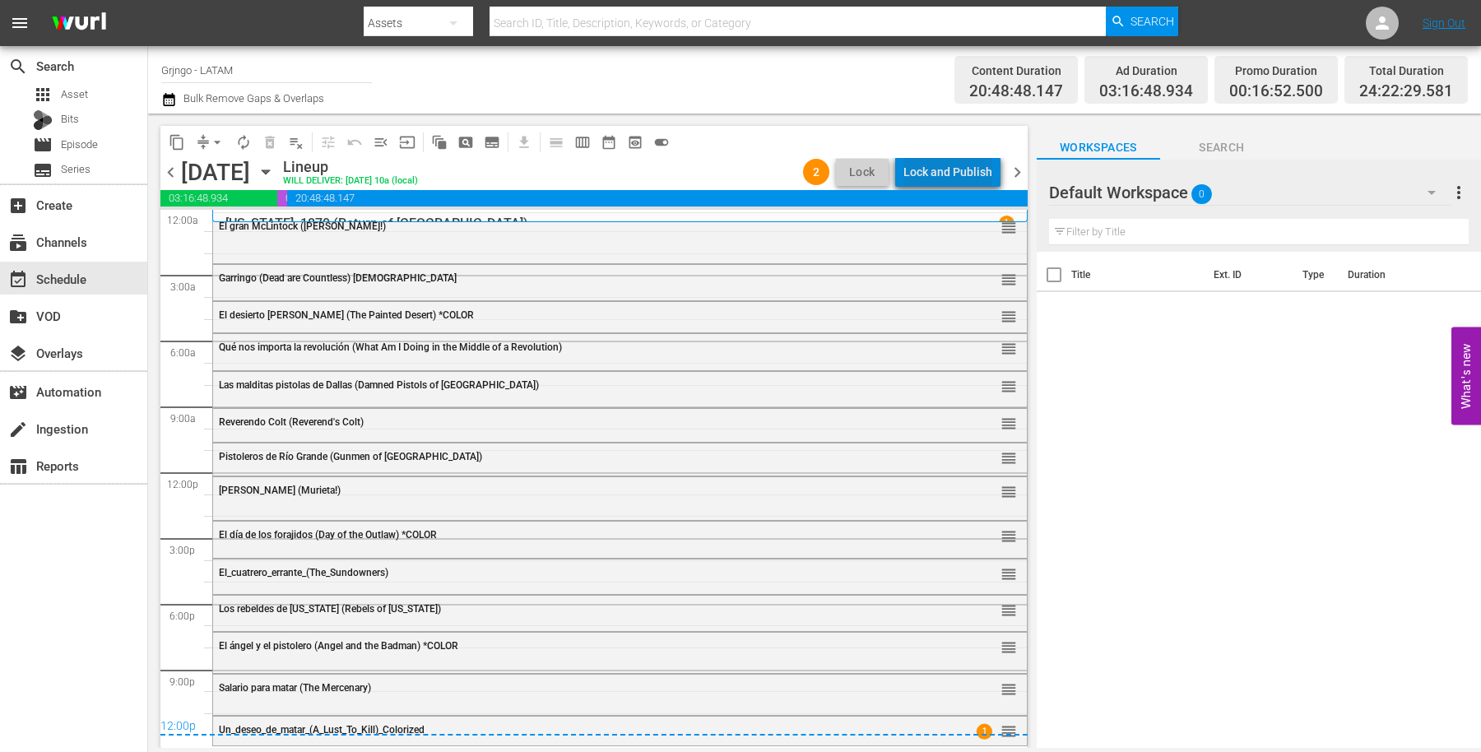
click at [973, 161] on div "Lock and Publish" at bounding box center [948, 172] width 89 height 30
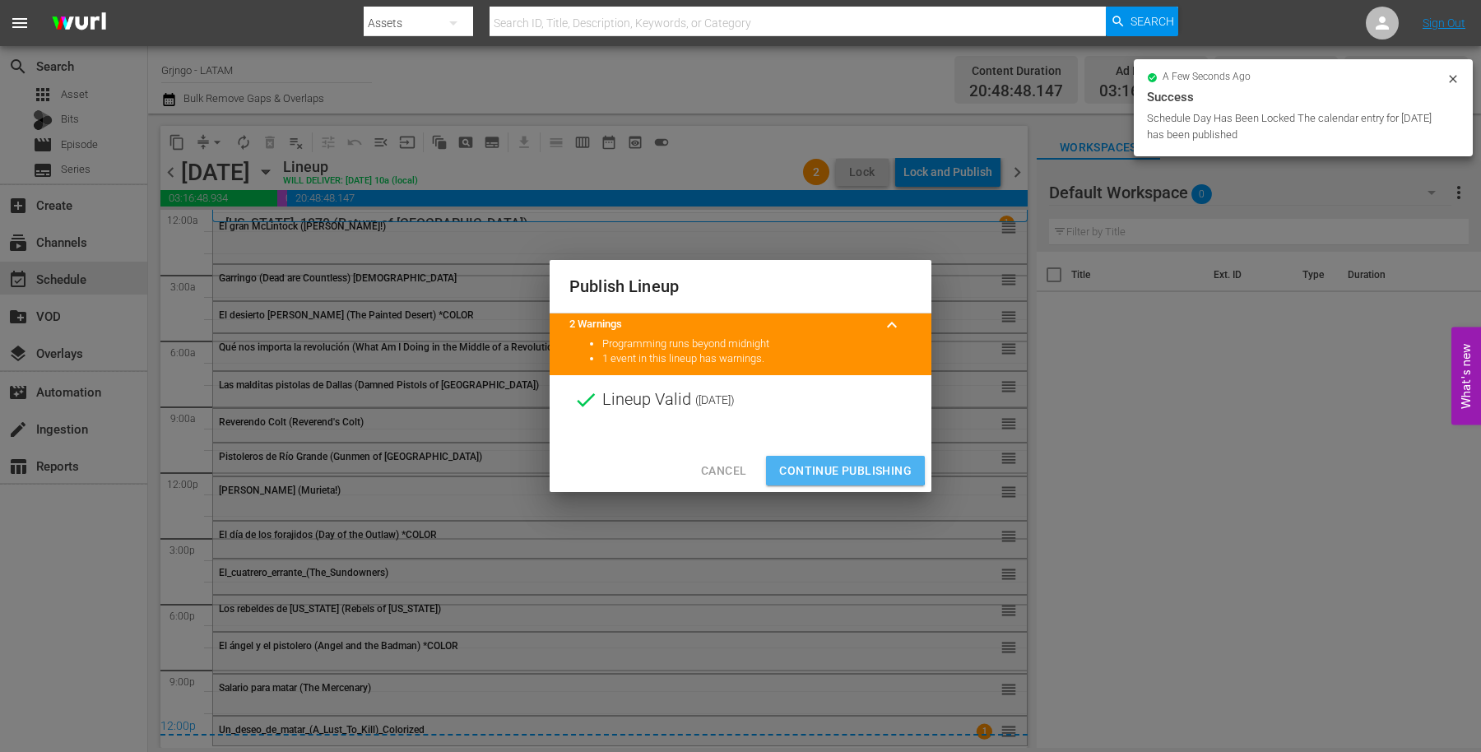
click at [783, 464] on span "Continue Publishing" at bounding box center [845, 471] width 132 height 21
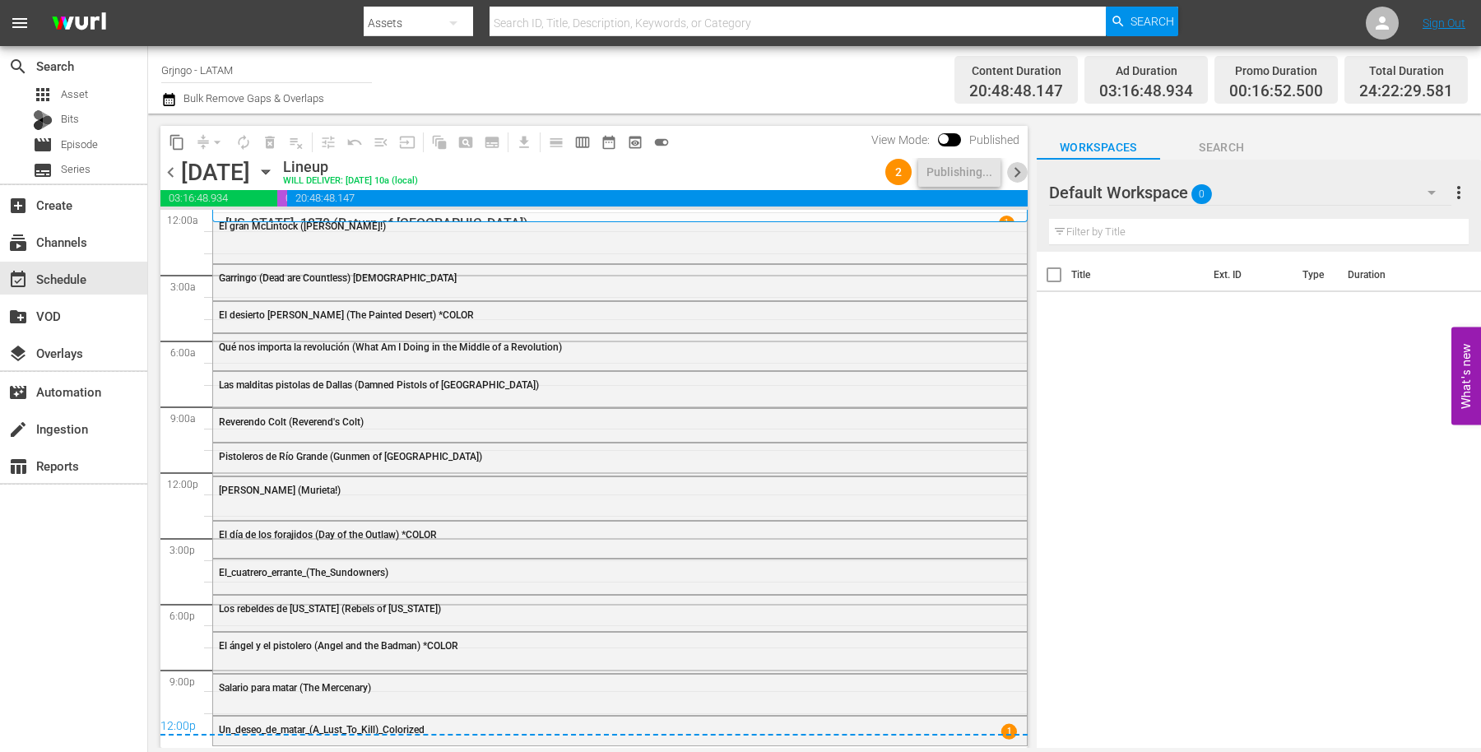
click at [1012, 175] on span "chevron_right" at bounding box center [1017, 172] width 21 height 21
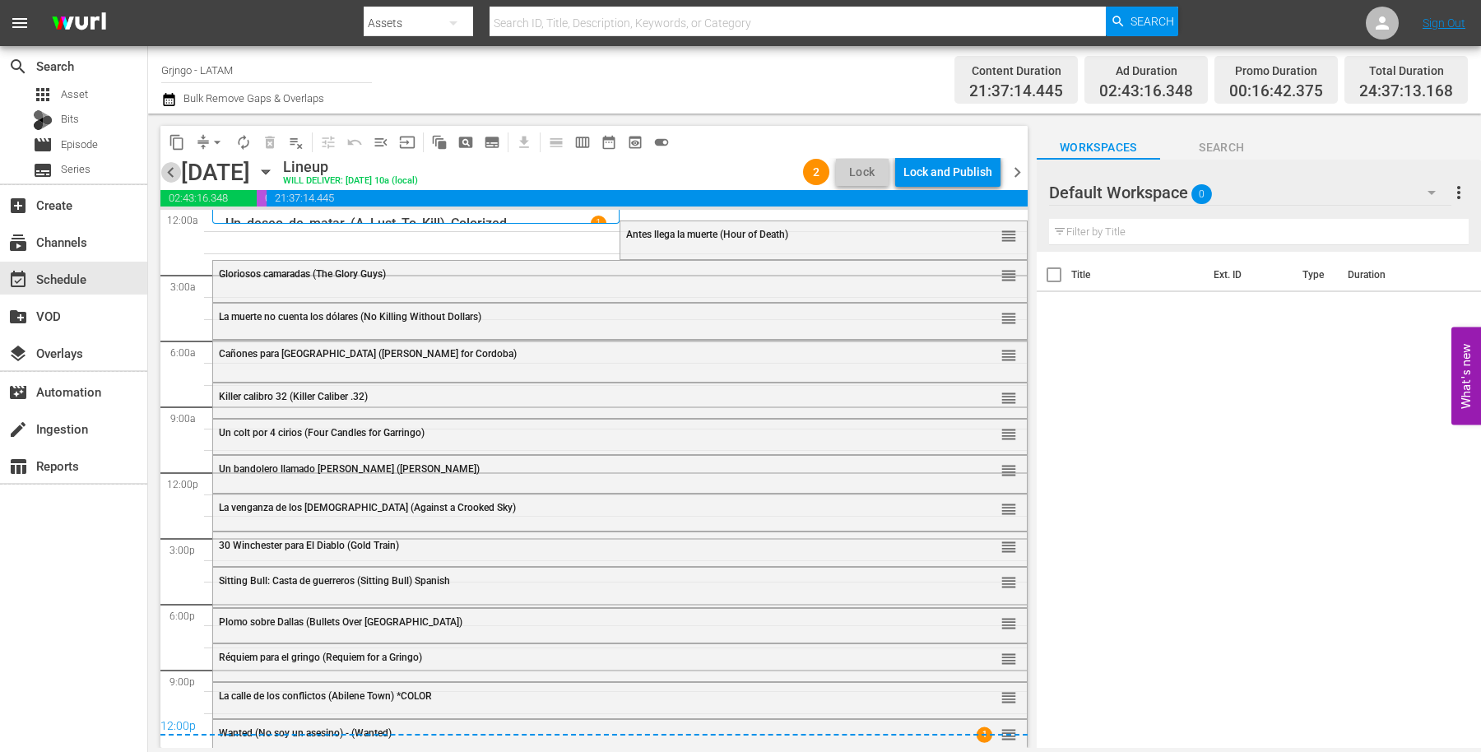
click at [178, 167] on span "chevron_left" at bounding box center [170, 172] width 21 height 21
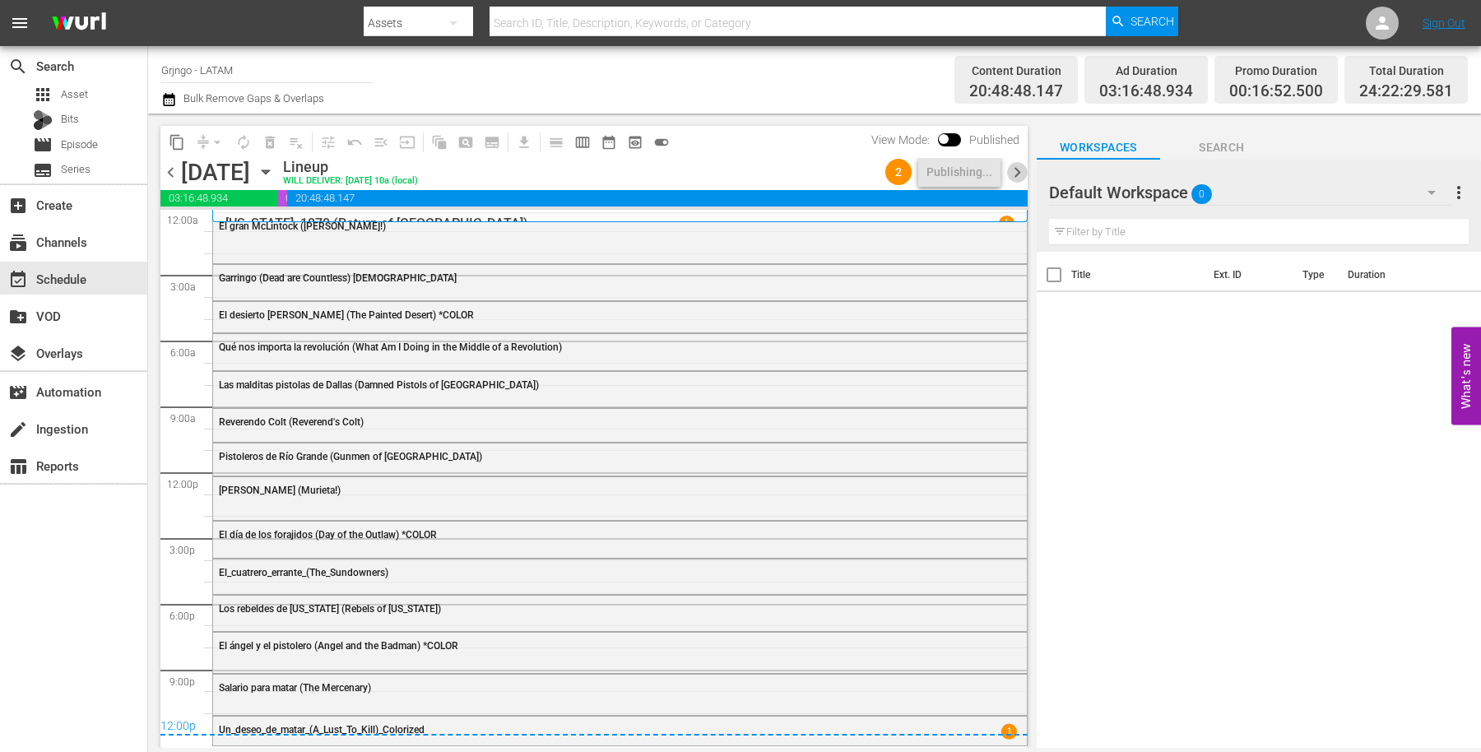
click at [1016, 175] on span "chevron_right" at bounding box center [1017, 172] width 21 height 21
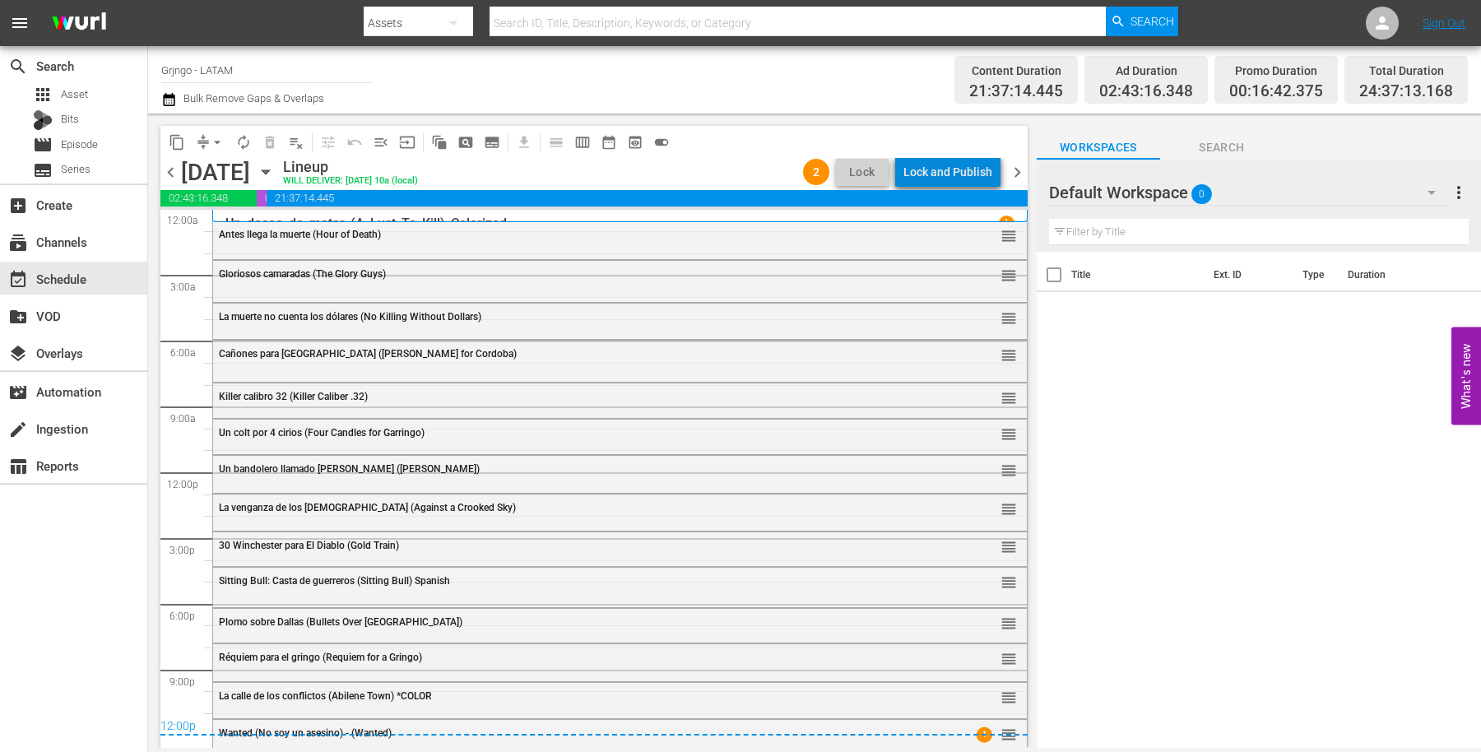
click at [957, 166] on div "Lock and Publish" at bounding box center [948, 172] width 89 height 30
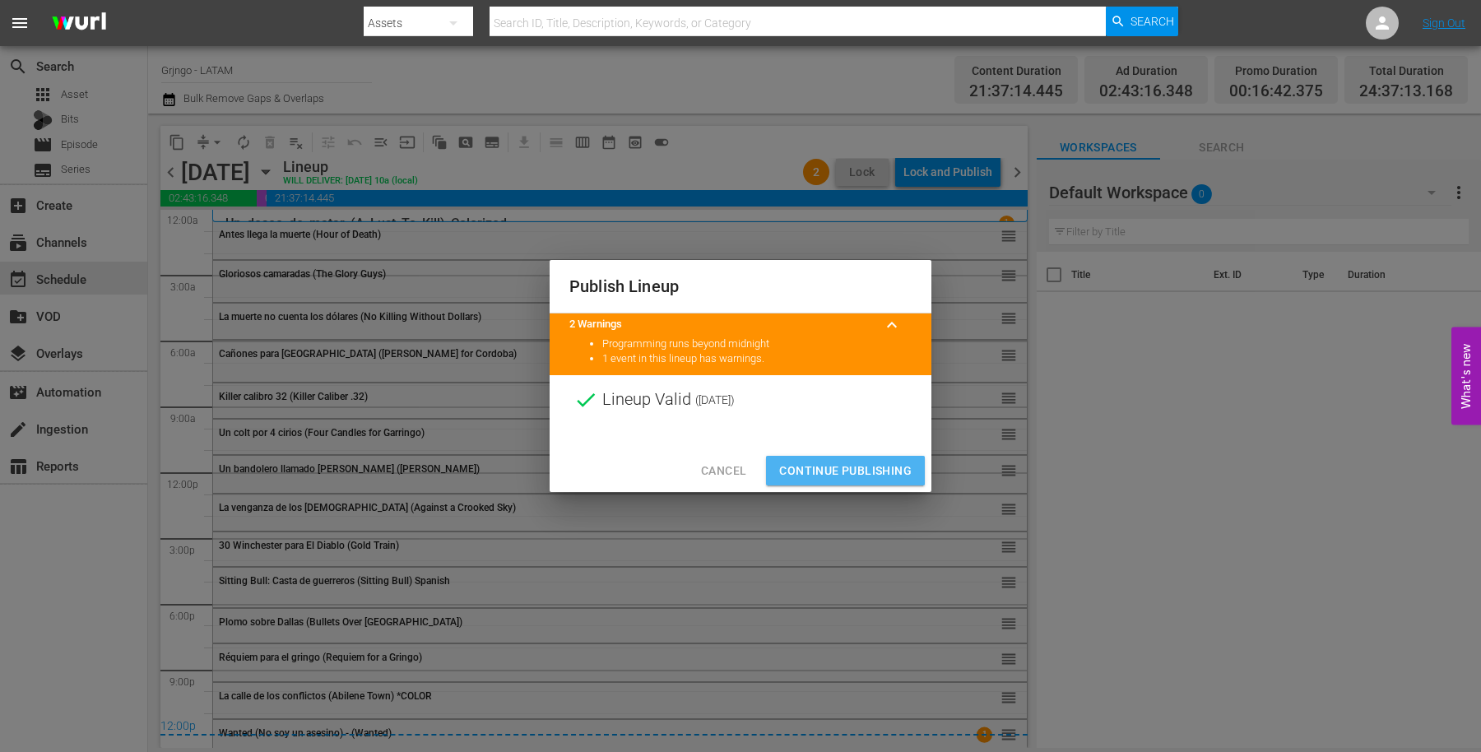
click at [809, 463] on span "Continue Publishing" at bounding box center [845, 471] width 132 height 21
